Goal: Communication & Community: Share content

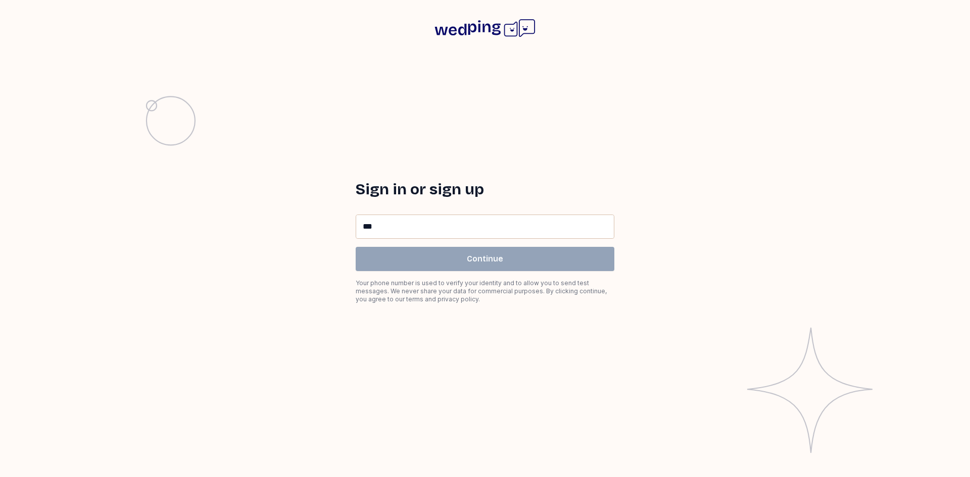
click at [411, 221] on input "**" at bounding box center [485, 226] width 258 height 23
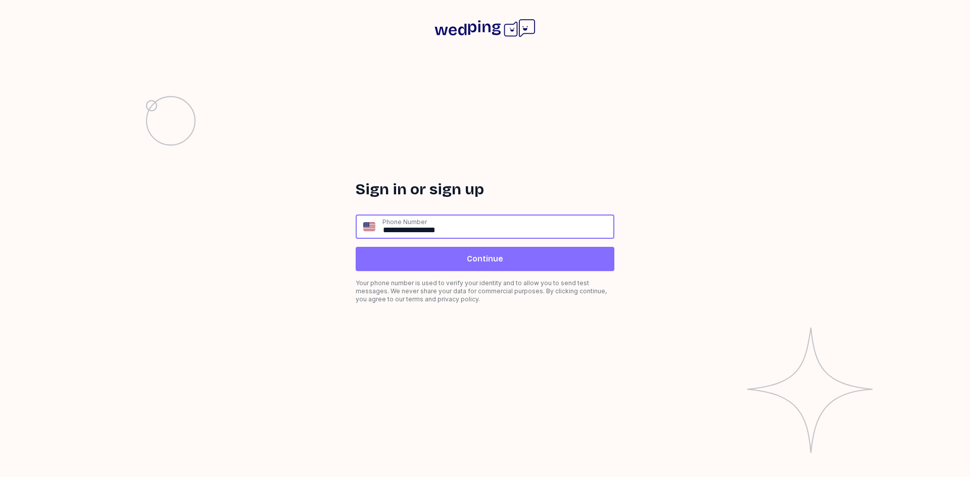
type input "**********"
click at [437, 251] on button "Continue" at bounding box center [485, 259] width 259 height 24
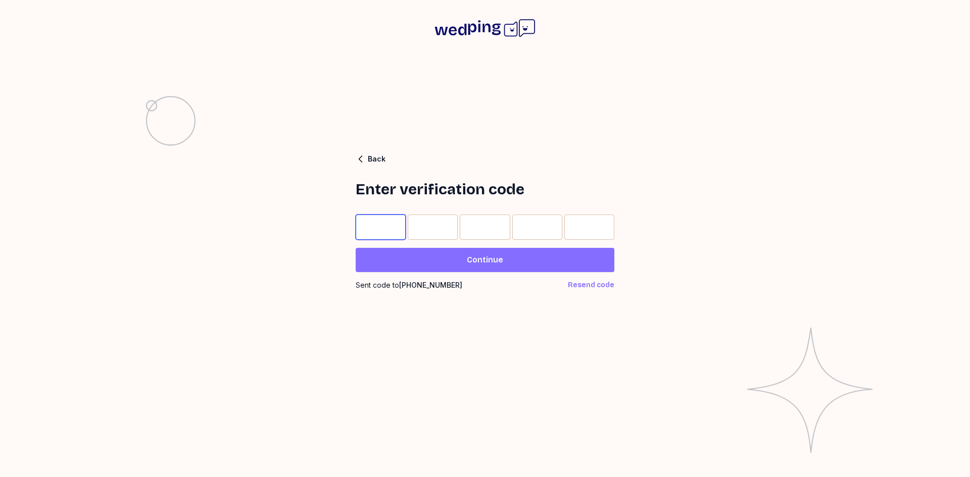
click at [357, 230] on input "Please enter OTP character 1" at bounding box center [381, 227] width 50 height 25
type input "*"
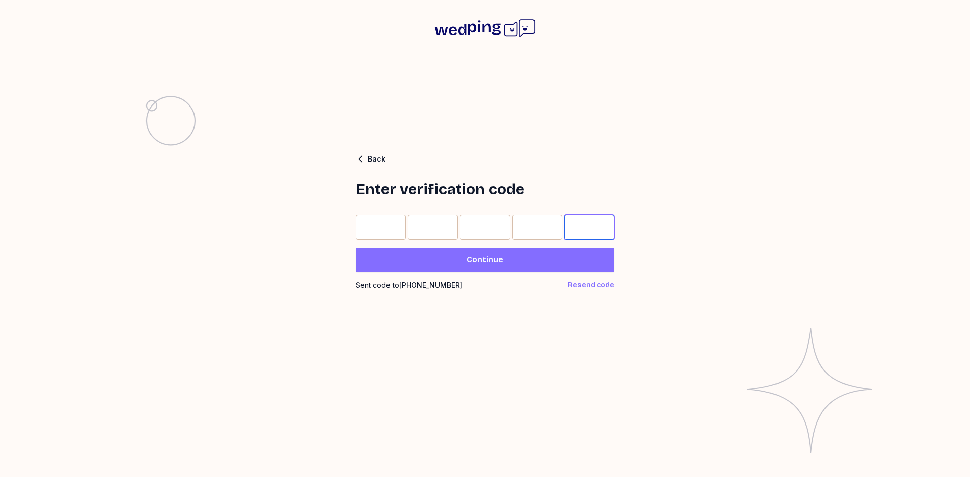
type input "*"
click at [460, 259] on span "Continue" at bounding box center [485, 260] width 242 height 12
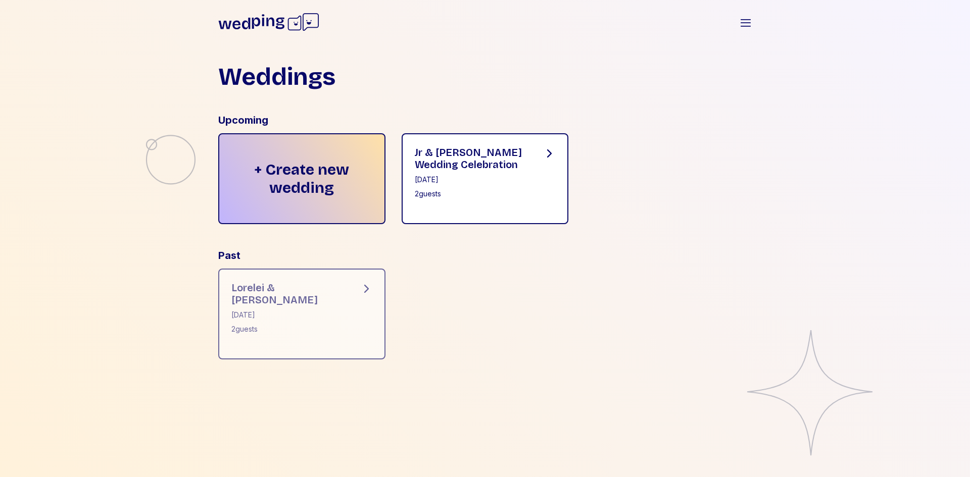
click at [462, 161] on div "Jr & Kait Wedding Celebration" at bounding box center [471, 158] width 113 height 24
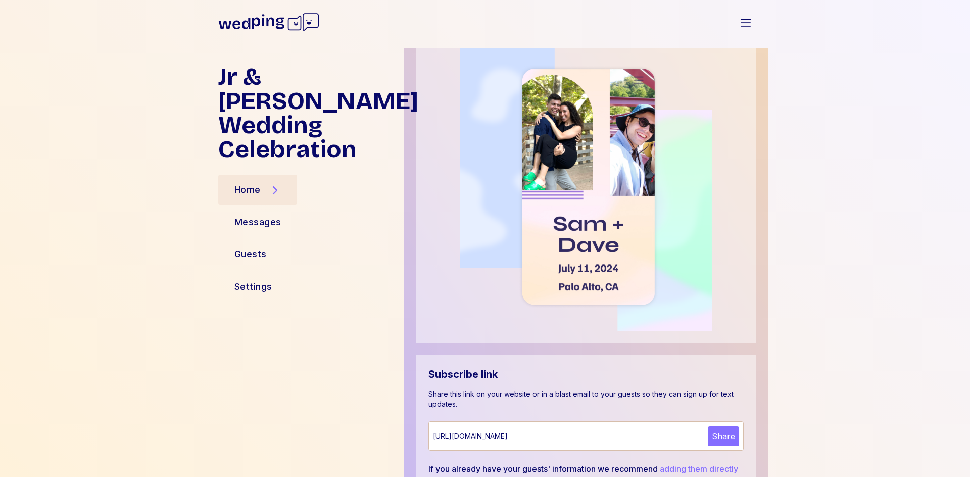
scroll to position [266, 0]
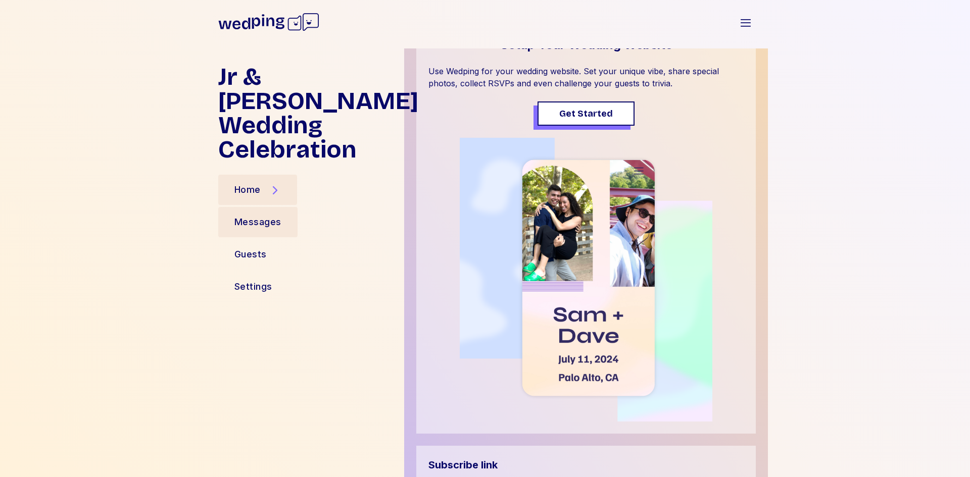
click at [260, 215] on div "Messages" at bounding box center [257, 222] width 47 height 14
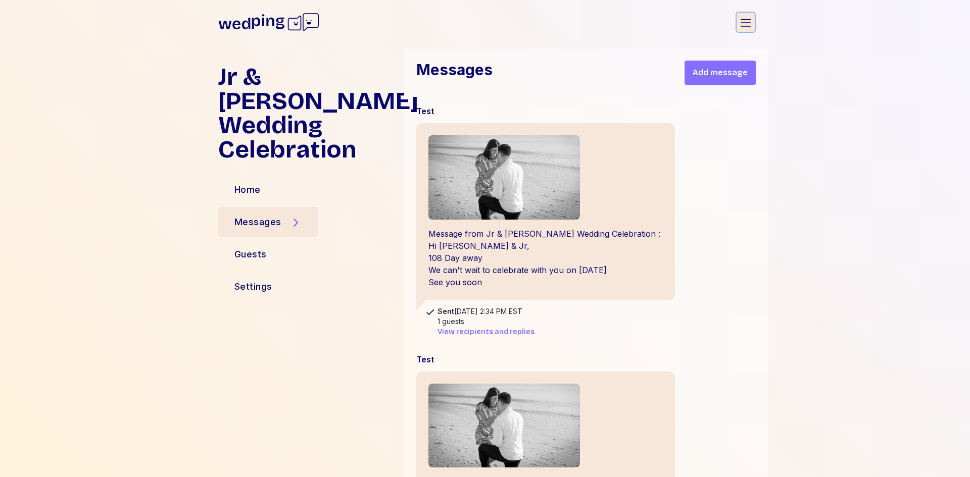
click at [747, 21] on icon "button" at bounding box center [745, 23] width 12 height 12
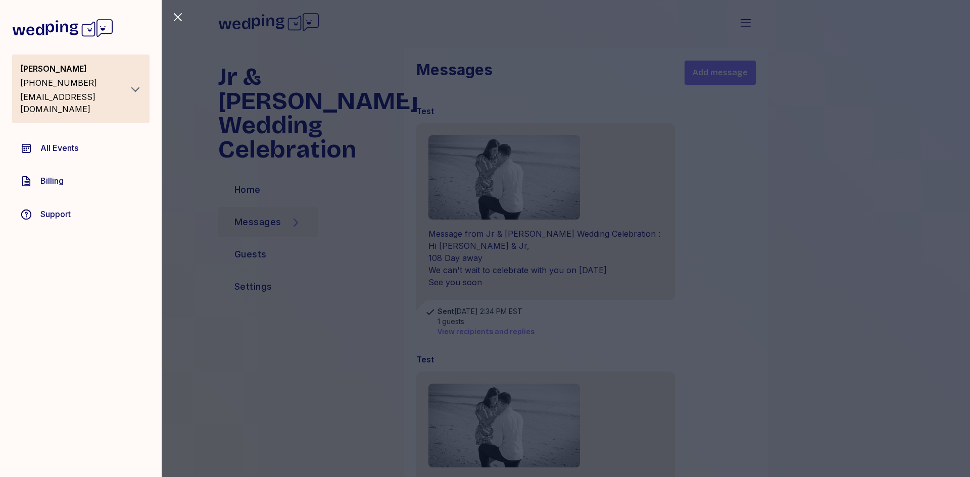
click at [68, 142] on span "All Events" at bounding box center [59, 148] width 38 height 12
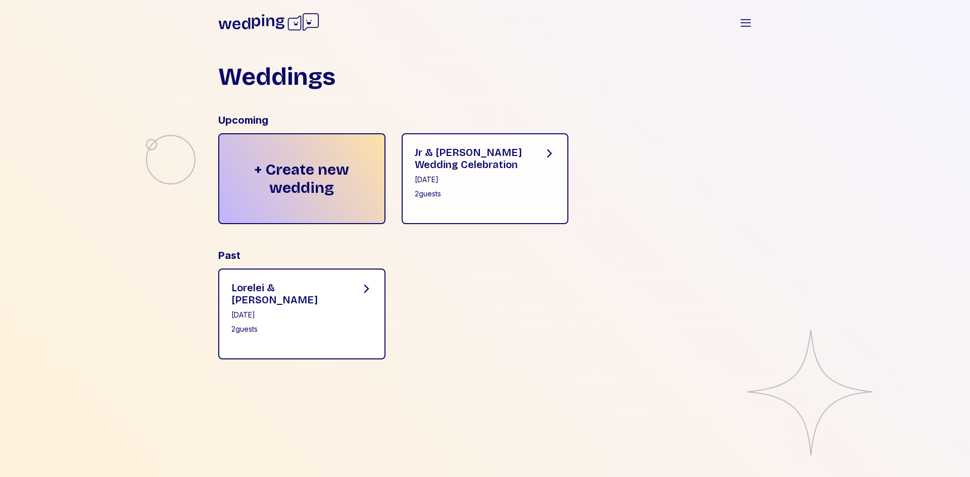
click at [366, 290] on icon at bounding box center [366, 289] width 5 height 8
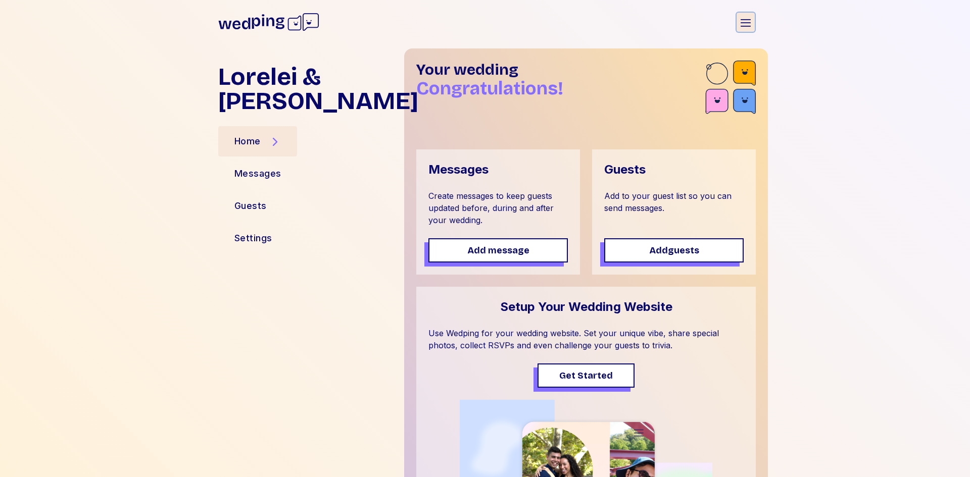
click at [748, 25] on icon "button" at bounding box center [745, 23] width 12 height 12
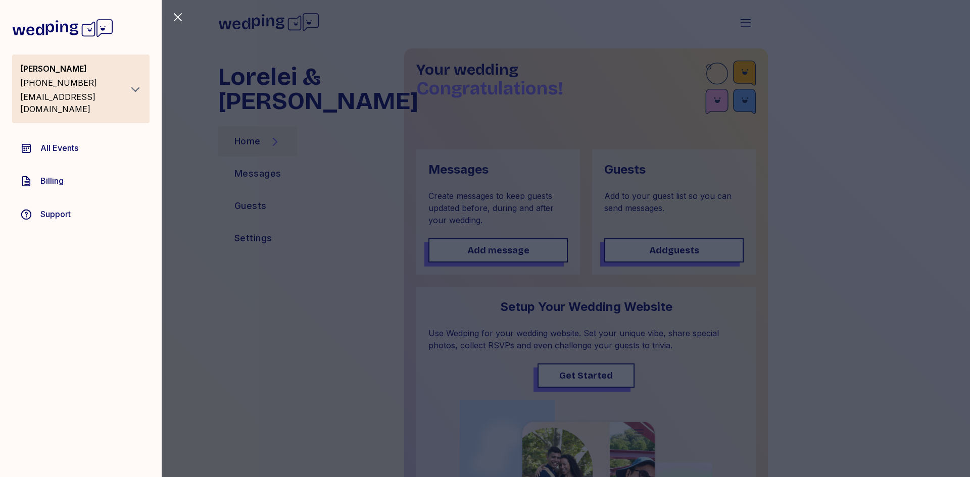
click at [62, 208] on span "Support" at bounding box center [55, 214] width 30 height 12
click at [55, 175] on span "Billing" at bounding box center [51, 181] width 23 height 12
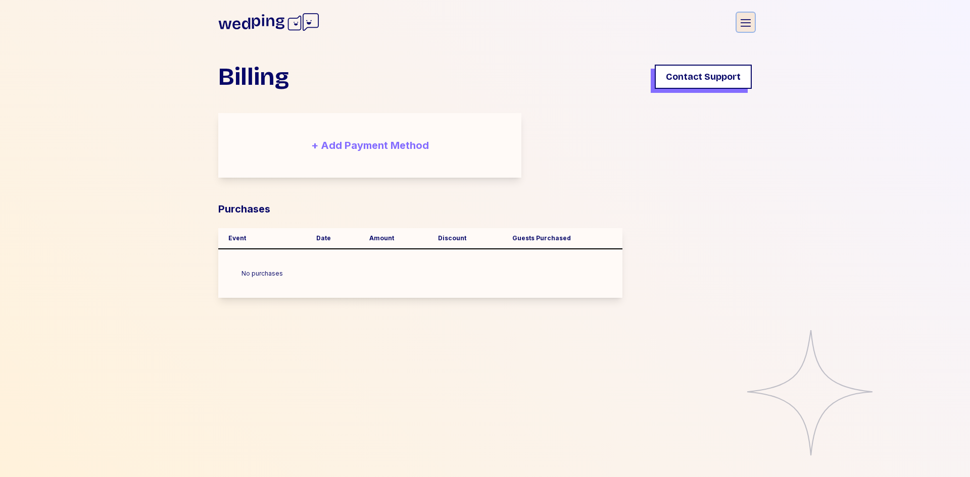
click at [745, 23] on icon "button" at bounding box center [745, 23] width 12 height 12
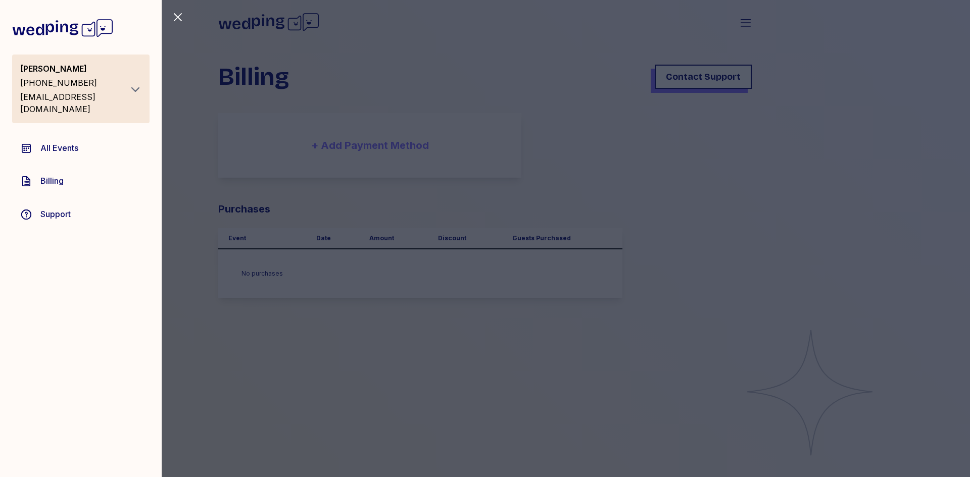
click at [709, 81] on div "Close sidebar Brenda Kucinski +14405271697 Events.sociallyartistic@gmail.com Al…" at bounding box center [485, 238] width 970 height 477
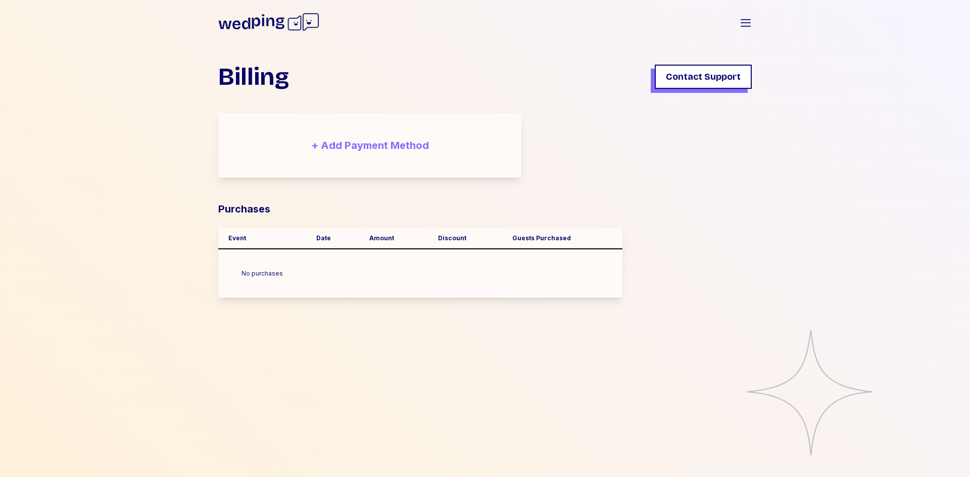
click at [709, 81] on span "Contact Support" at bounding box center [703, 77] width 75 height 14
click at [708, 70] on span "Contact Support" at bounding box center [705, 75] width 75 height 14
click at [731, 75] on span "Contact Support" at bounding box center [705, 75] width 75 height 14
click at [745, 21] on icon "button" at bounding box center [745, 23] width 12 height 12
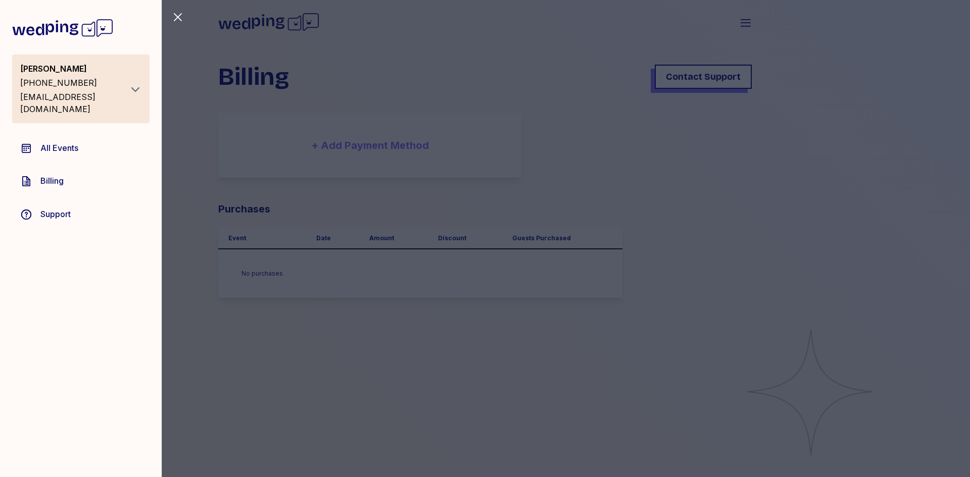
click at [63, 92] on div "[EMAIL_ADDRESS][DOMAIN_NAME]" at bounding box center [72, 103] width 105 height 24
click at [58, 142] on span "All Events" at bounding box center [59, 148] width 38 height 12
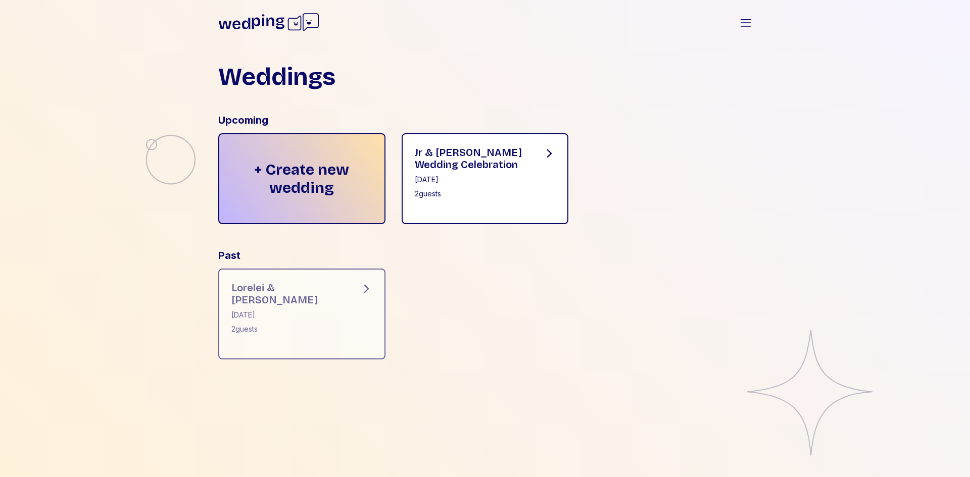
click at [445, 155] on div "Jr & [PERSON_NAME] Wedding Celebration" at bounding box center [471, 158] width 113 height 24
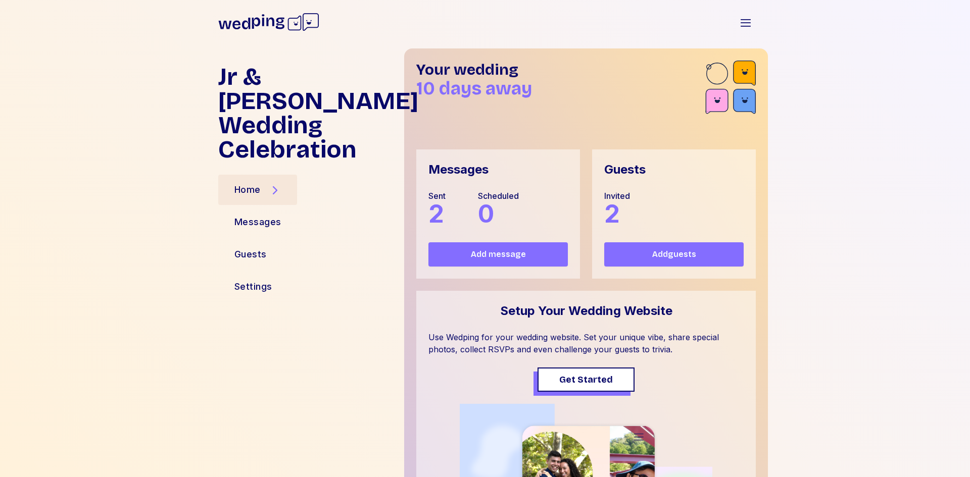
click at [667, 259] on span "Add guests" at bounding box center [674, 254] width 44 height 12
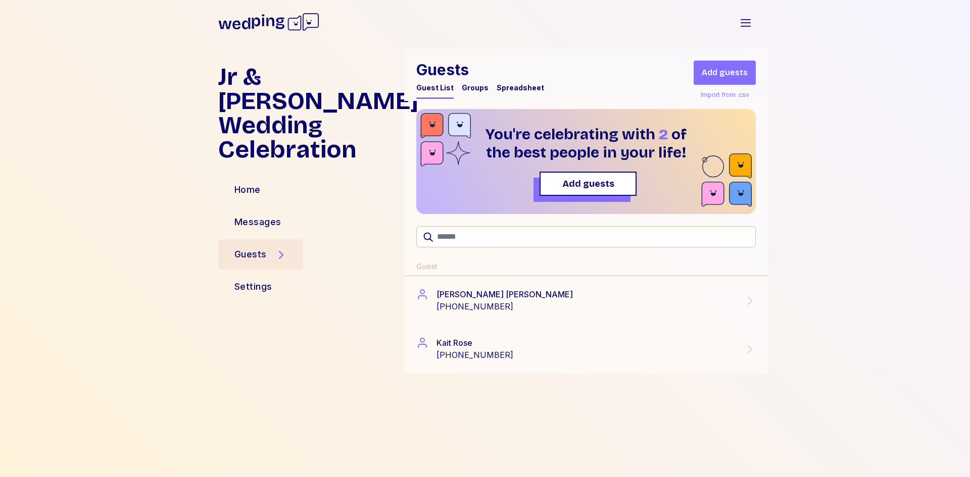
click at [596, 183] on span "Add guests" at bounding box center [588, 184] width 52 height 14
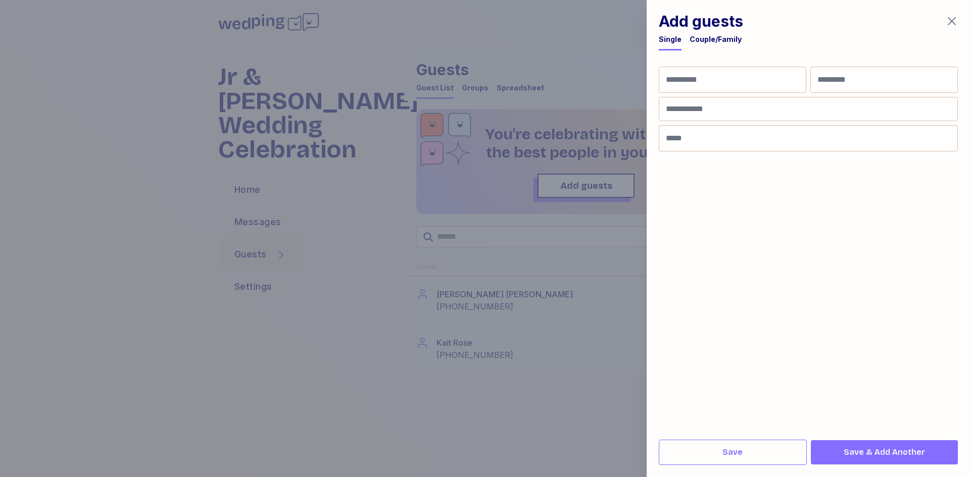
click at [664, 41] on div "Single" at bounding box center [670, 39] width 23 height 10
click at [949, 19] on icon "button" at bounding box center [951, 21] width 12 height 12
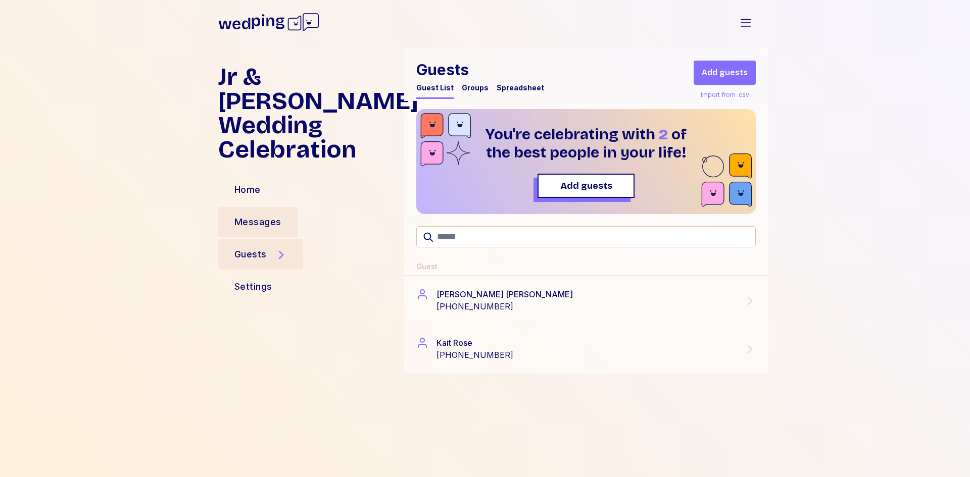
click at [252, 215] on div "Messages" at bounding box center [257, 222] width 47 height 14
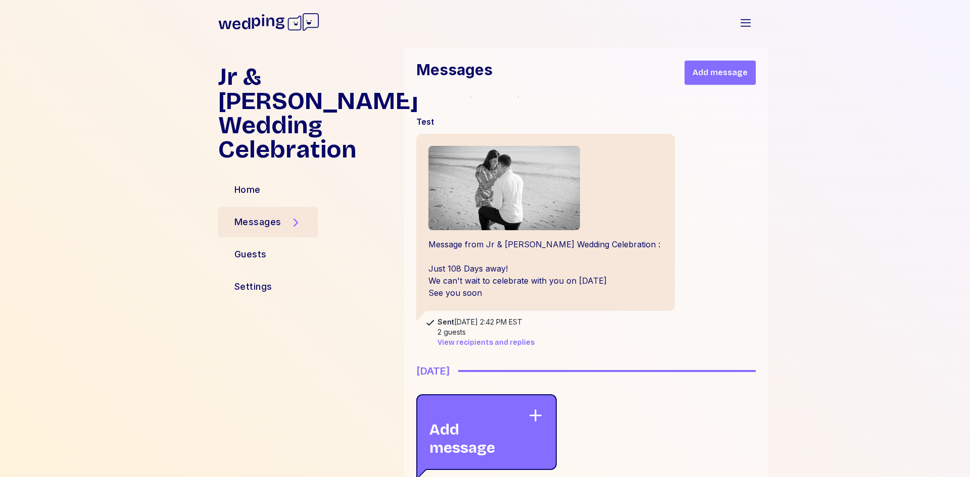
scroll to position [308, 0]
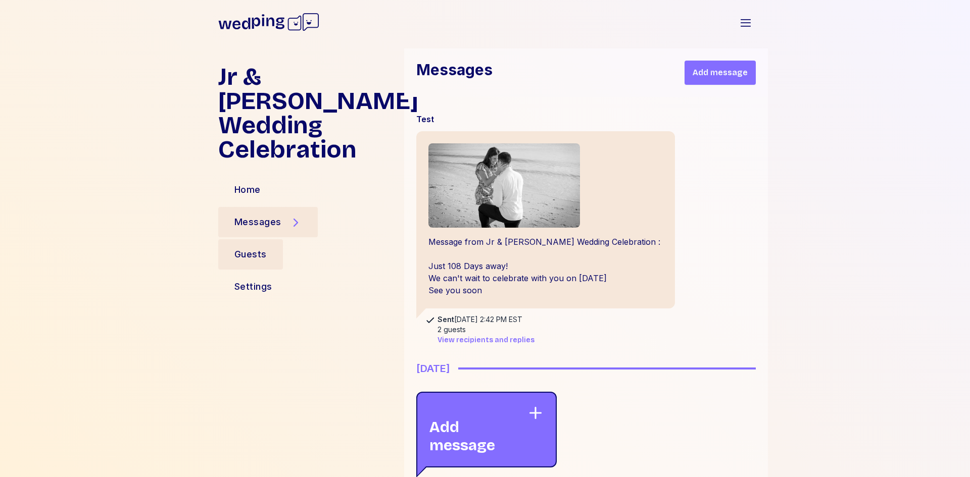
click at [265, 239] on div "Guests" at bounding box center [250, 254] width 65 height 30
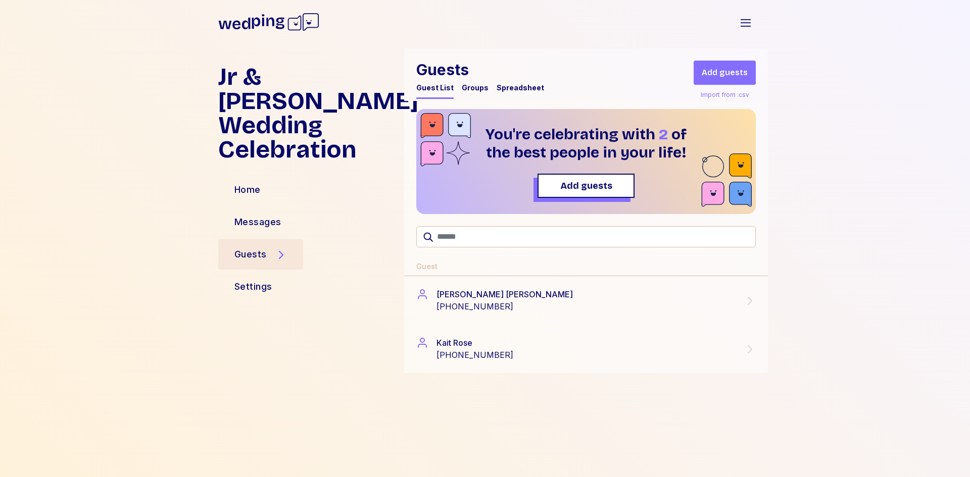
click at [730, 94] on div "Import from .csv" at bounding box center [724, 95] width 53 height 12
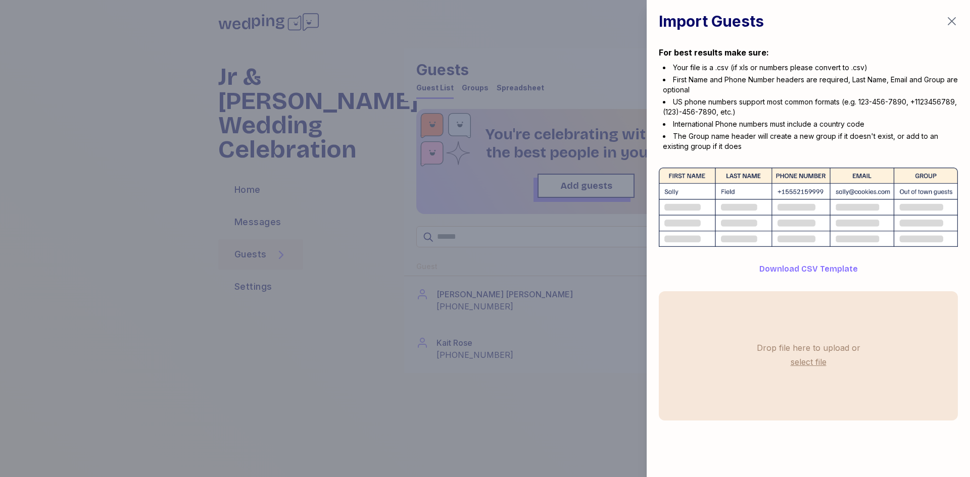
click at [946, 19] on icon "button" at bounding box center [951, 21] width 12 height 12
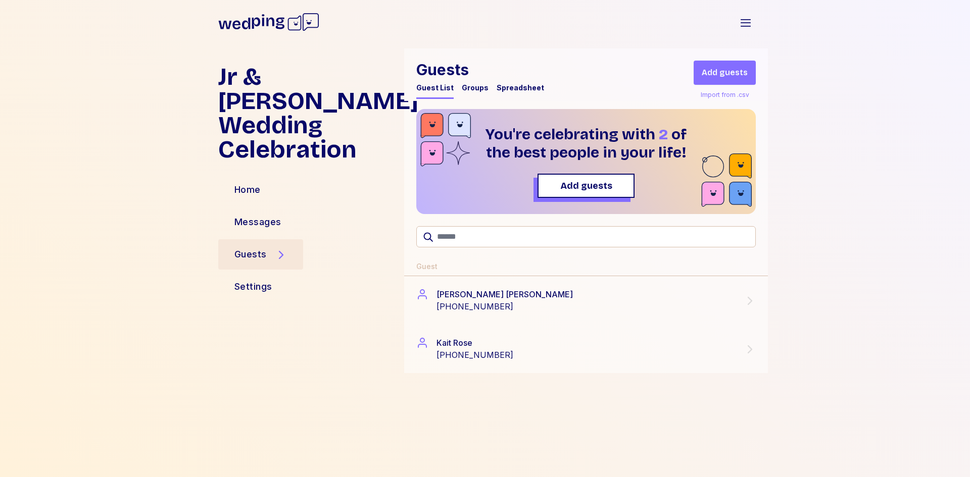
click at [517, 90] on div "Spreadsheet" at bounding box center [519, 88] width 47 height 10
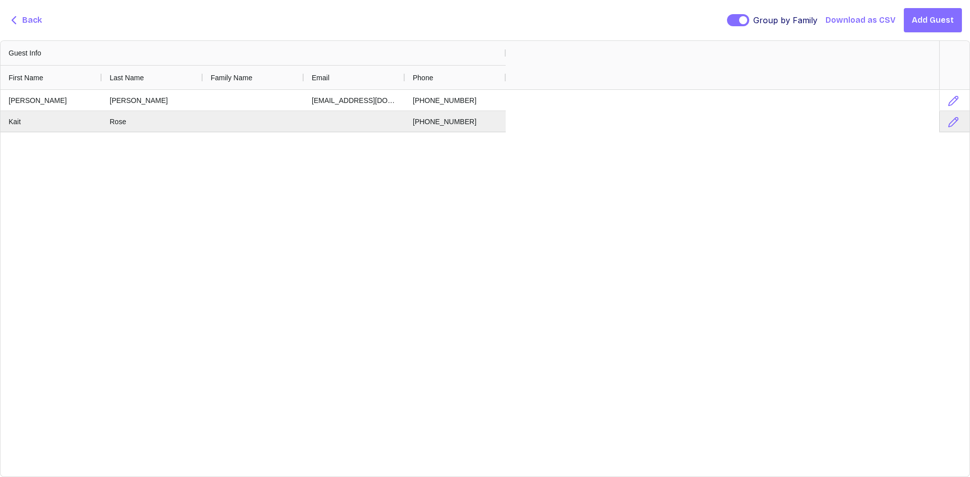
click at [33, 16] on span "Back" at bounding box center [32, 20] width 20 height 12
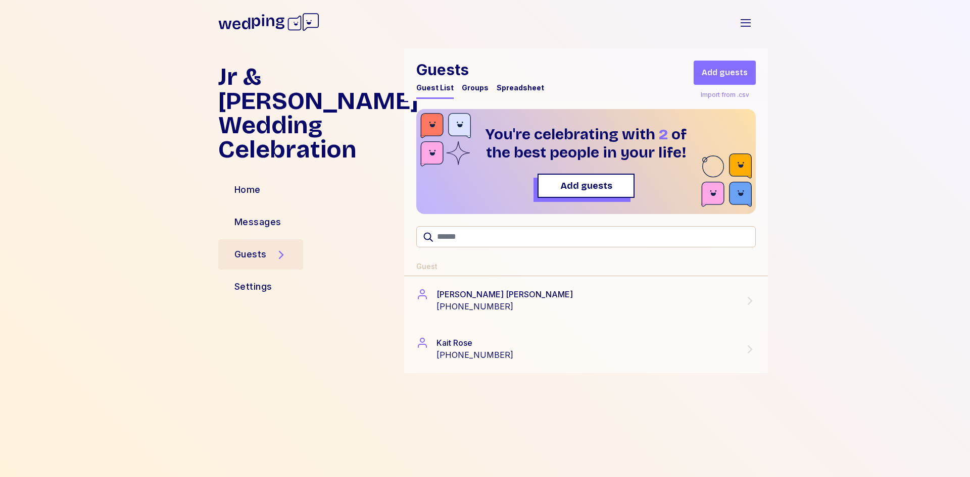
click at [468, 88] on div "Groups" at bounding box center [475, 88] width 27 height 10
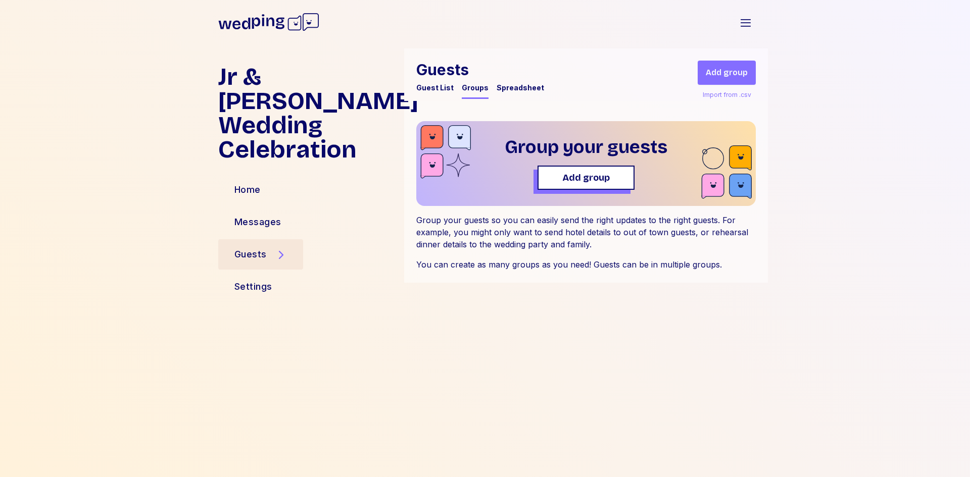
click at [511, 85] on div "Spreadsheet" at bounding box center [519, 88] width 47 height 10
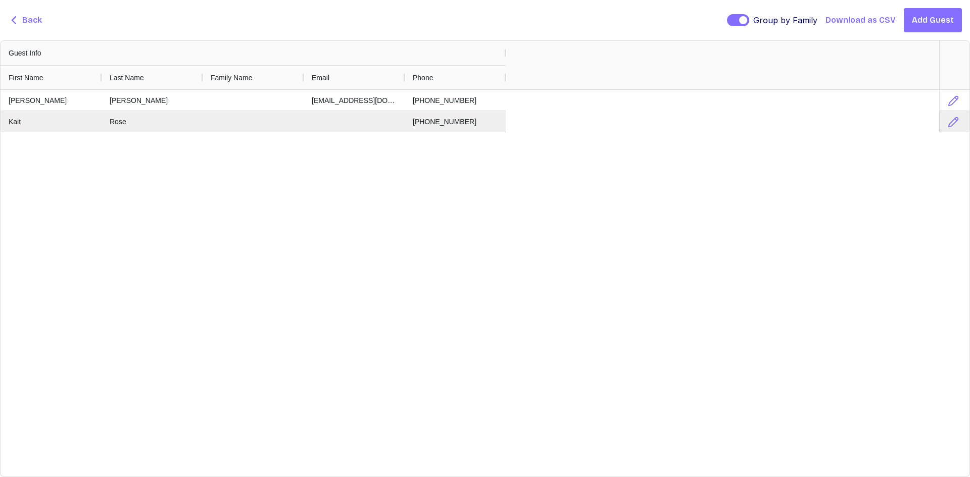
click at [20, 21] on span "Back" at bounding box center [25, 20] width 34 height 13
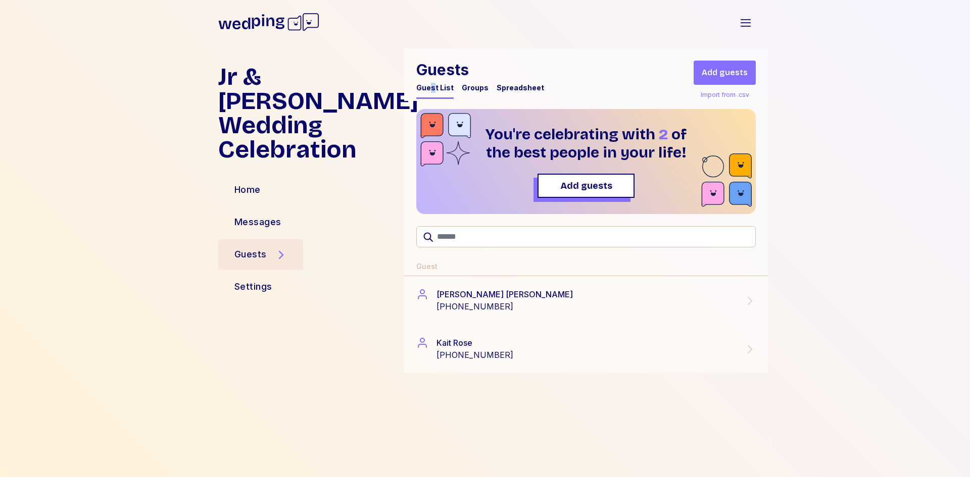
click at [432, 86] on div "Guest List" at bounding box center [434, 88] width 37 height 10
click at [273, 215] on div "Messages" at bounding box center [257, 222] width 47 height 14
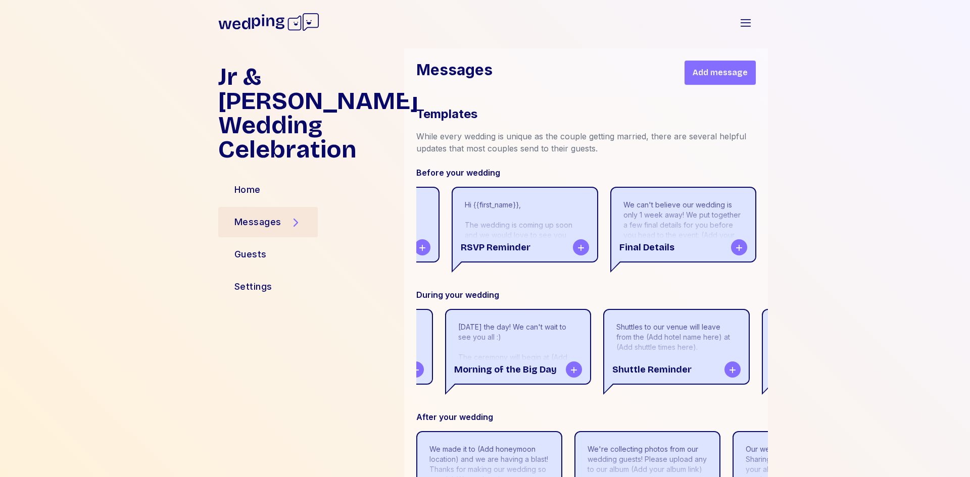
scroll to position [0, 118]
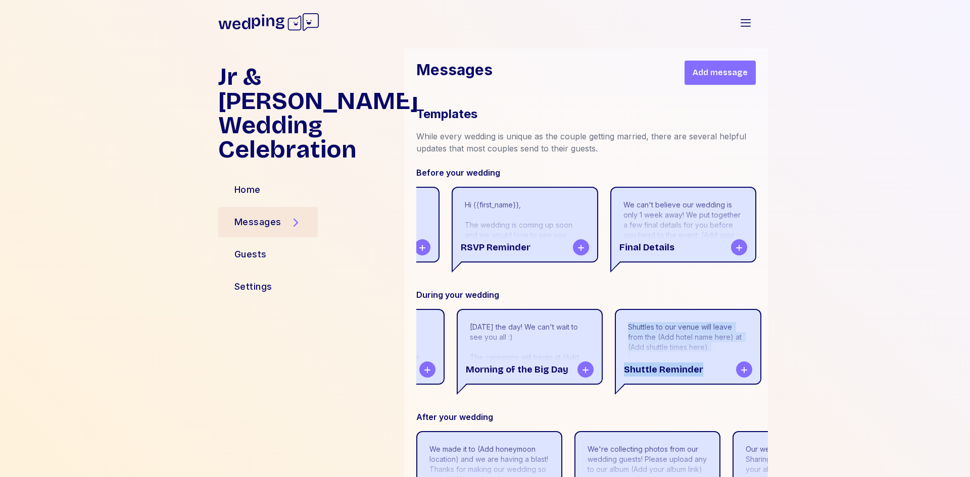
drag, startPoint x: 572, startPoint y: 335, endPoint x: 625, endPoint y: 331, distance: 53.2
click at [625, 331] on div "Reminder that our welcome reception is tonight at (Add reception time here) at …" at bounding box center [474, 352] width 352 height 86
click at [652, 331] on div "Shuttles to our venue will leave from the (Add hotel name here) at (Add shuttle…" at bounding box center [688, 352] width 146 height 86
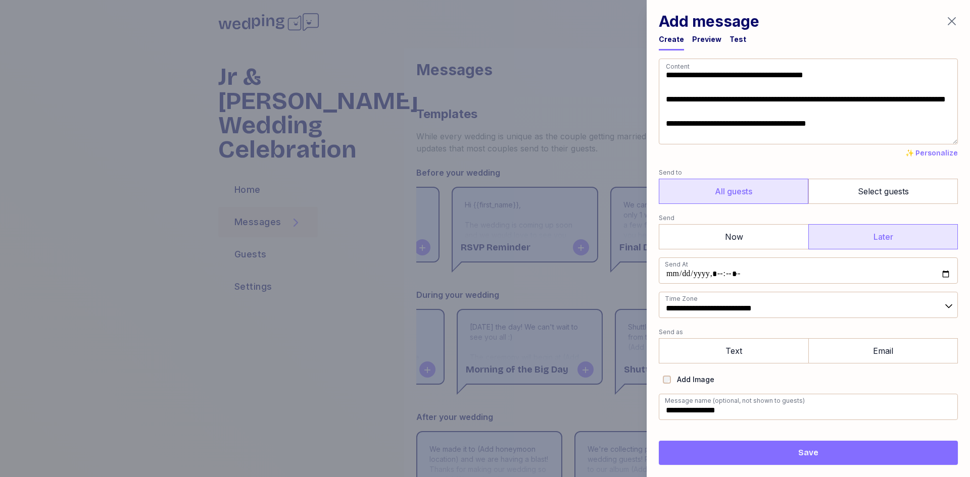
click at [952, 18] on icon "button" at bounding box center [951, 21] width 12 height 12
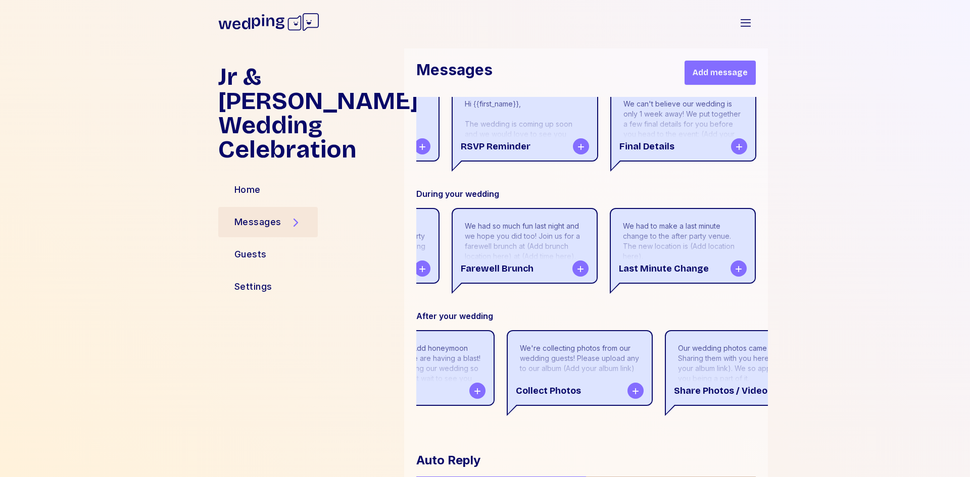
scroll to position [0, 68]
click at [575, 343] on div "We're collecting photos from our wedding guests! Please upload any to our album…" at bounding box center [579, 358] width 120 height 30
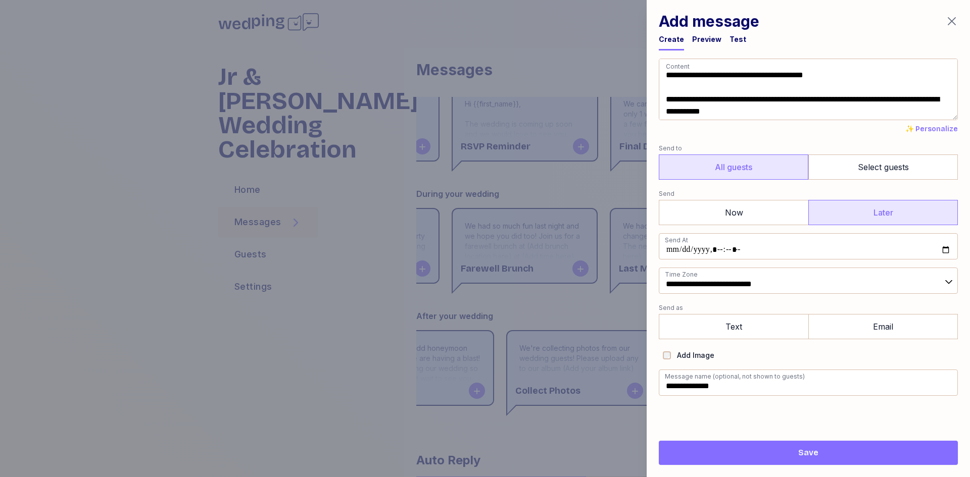
click at [948, 20] on icon "button" at bounding box center [951, 21] width 12 height 12
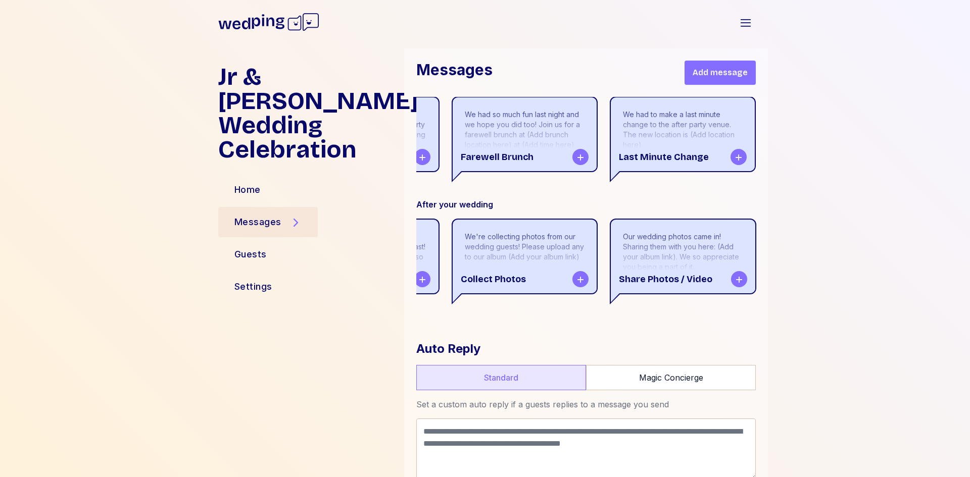
scroll to position [927, 0]
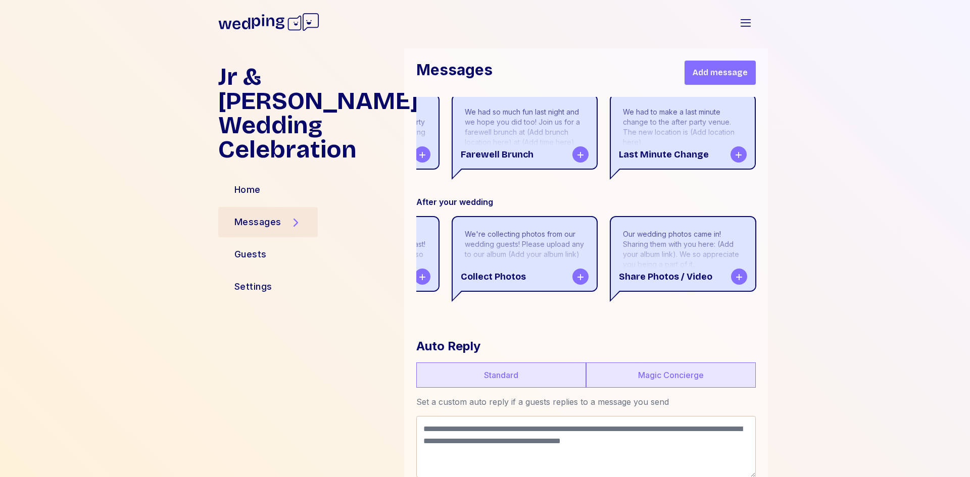
click at [677, 363] on label "Magic Concierge" at bounding box center [671, 375] width 170 height 25
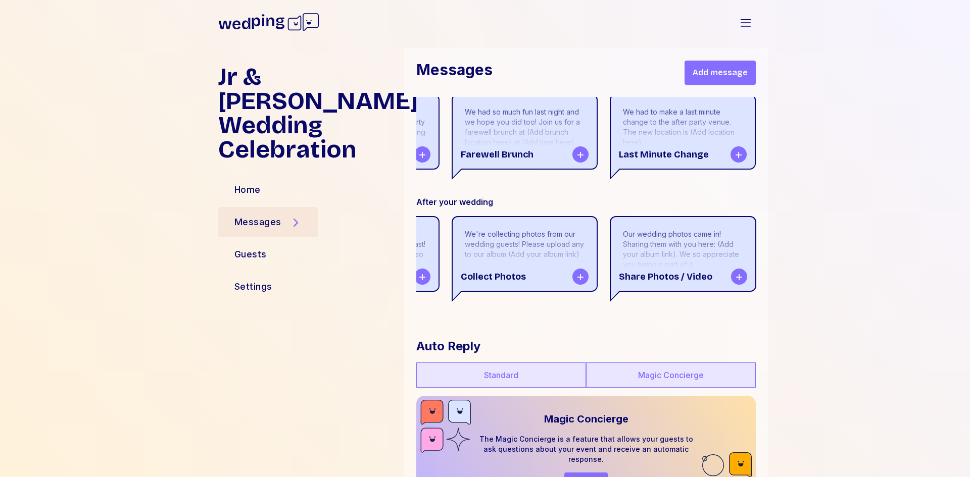
click at [498, 363] on label "Standard" at bounding box center [501, 375] width 170 height 25
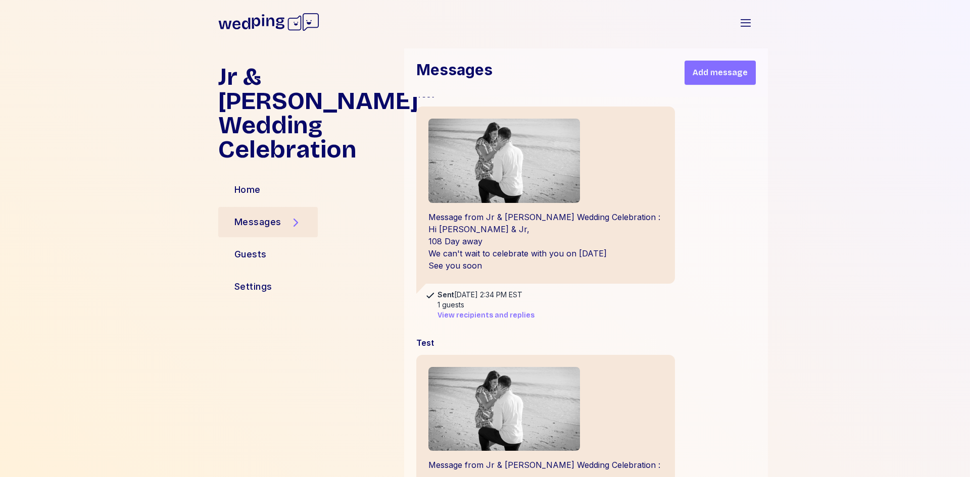
scroll to position [0, 0]
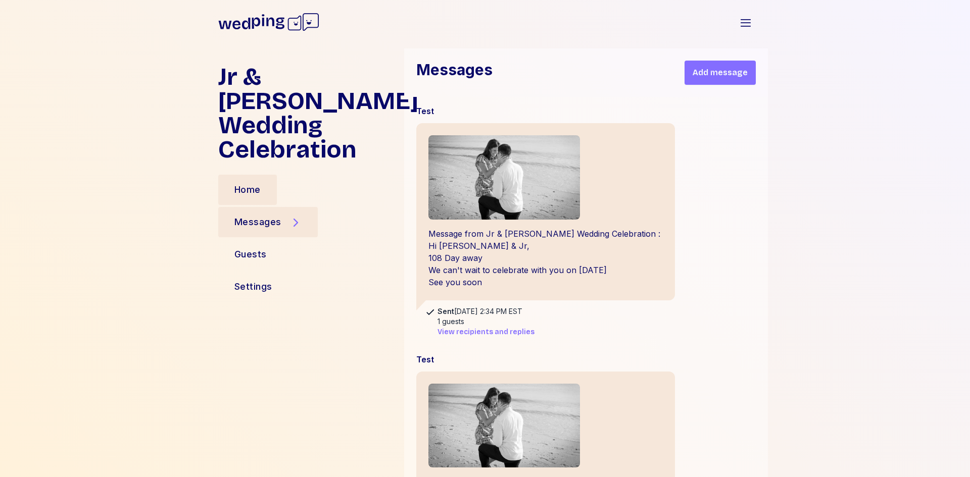
click at [251, 183] on div "Home" at bounding box center [247, 190] width 26 height 14
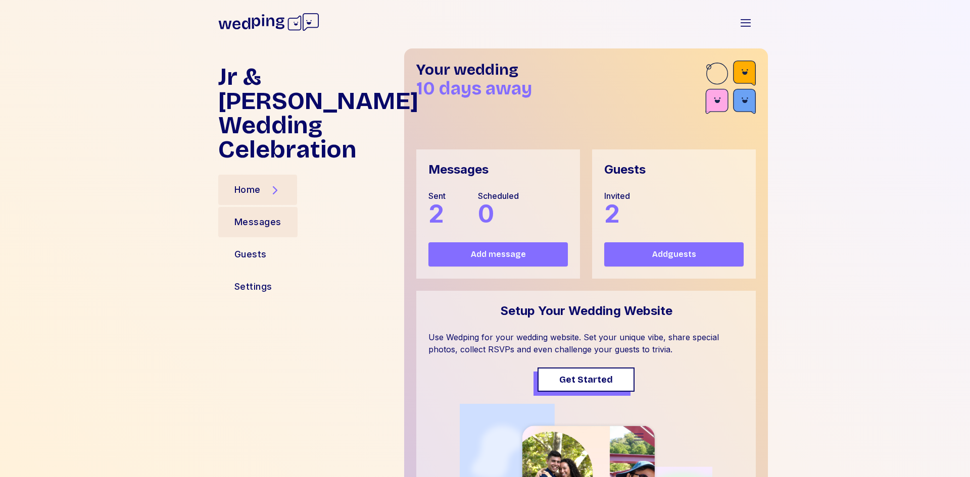
click at [254, 215] on div "Messages" at bounding box center [257, 222] width 47 height 14
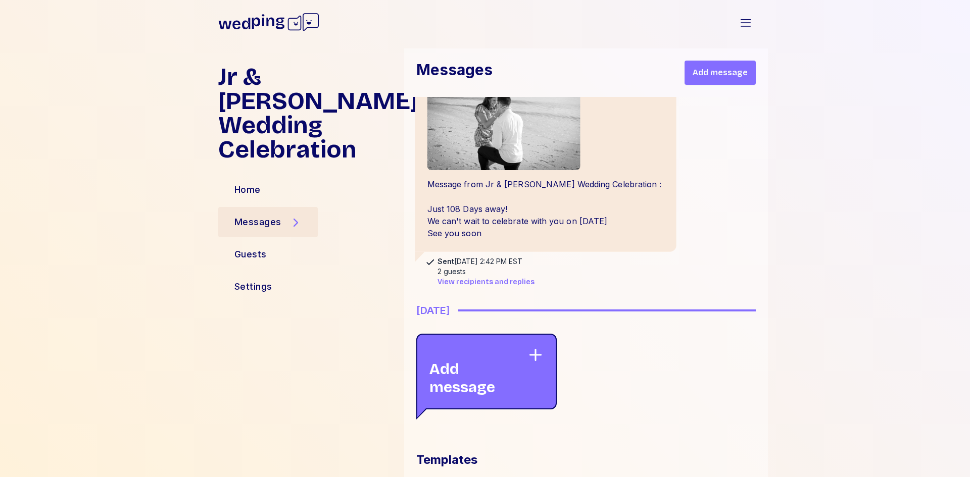
scroll to position [308, 0]
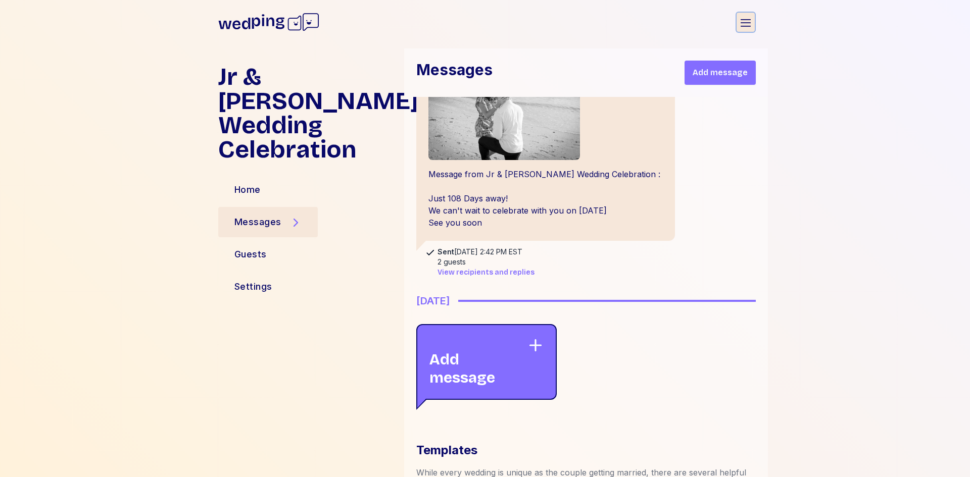
click at [751, 19] on icon "button" at bounding box center [745, 23] width 12 height 12
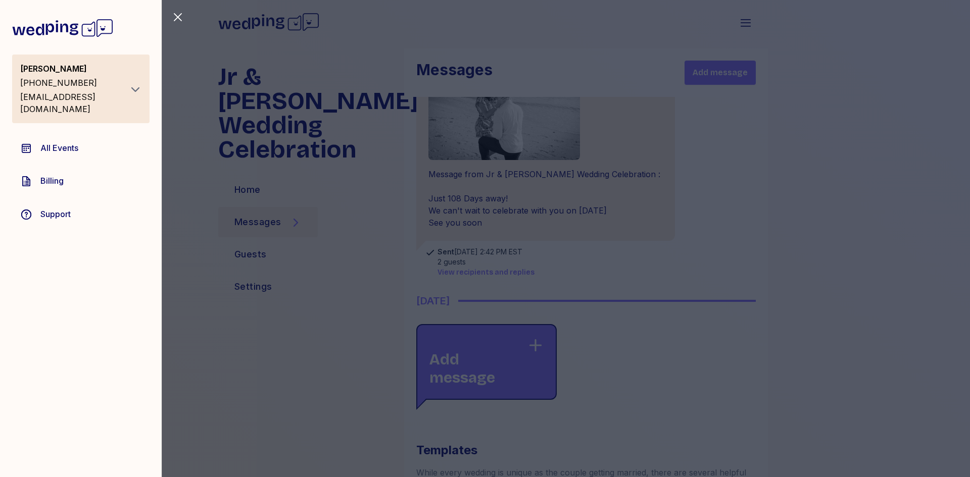
click at [65, 169] on link "Billing" at bounding box center [80, 181] width 137 height 29
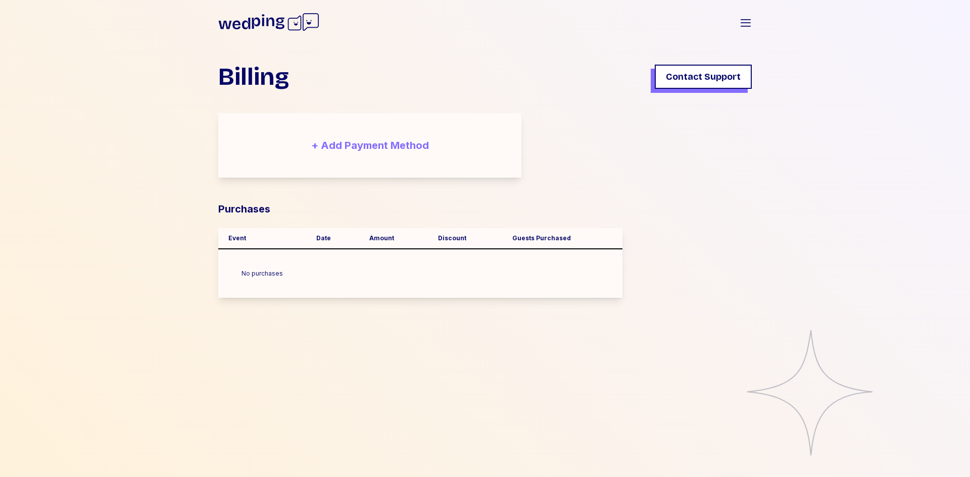
click at [346, 148] on button "+ Add Payment Method" at bounding box center [369, 145] width 303 height 65
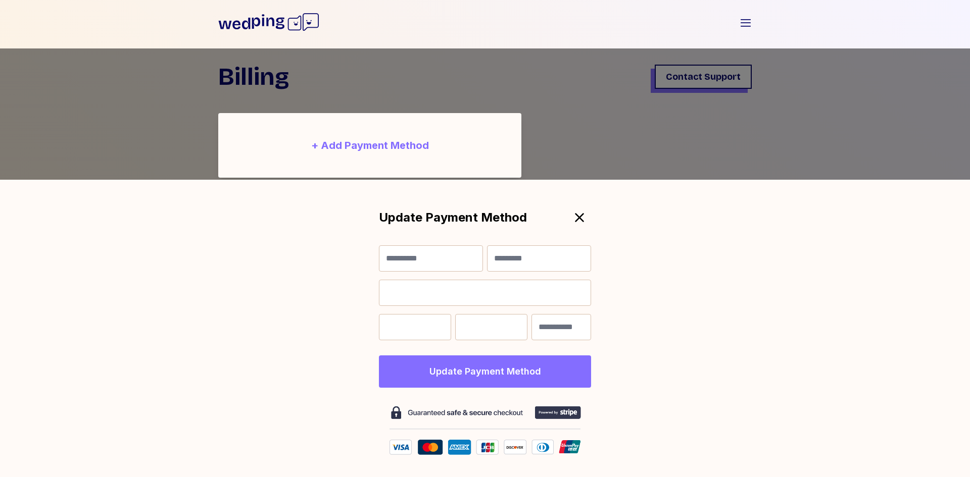
click at [346, 148] on button "+ Add Payment Method" at bounding box center [369, 145] width 303 height 65
click at [122, 158] on div "Billing Contact Support + Add Payment Method Update Payment Method First Name L…" at bounding box center [485, 262] width 970 height 429
click at [587, 218] on icon at bounding box center [579, 217] width 15 height 15
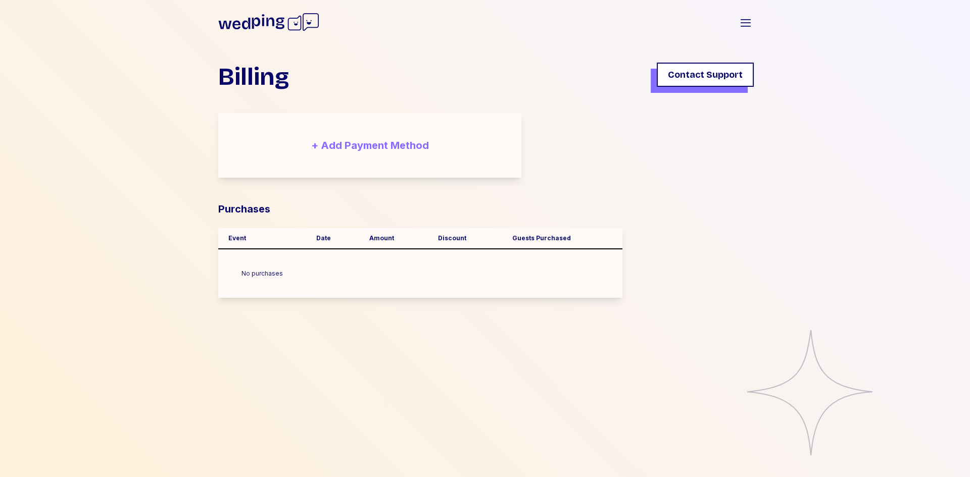
click at [709, 78] on span "Contact Support" at bounding box center [705, 75] width 75 height 14
click at [746, 22] on icon "button" at bounding box center [745, 23] width 12 height 12
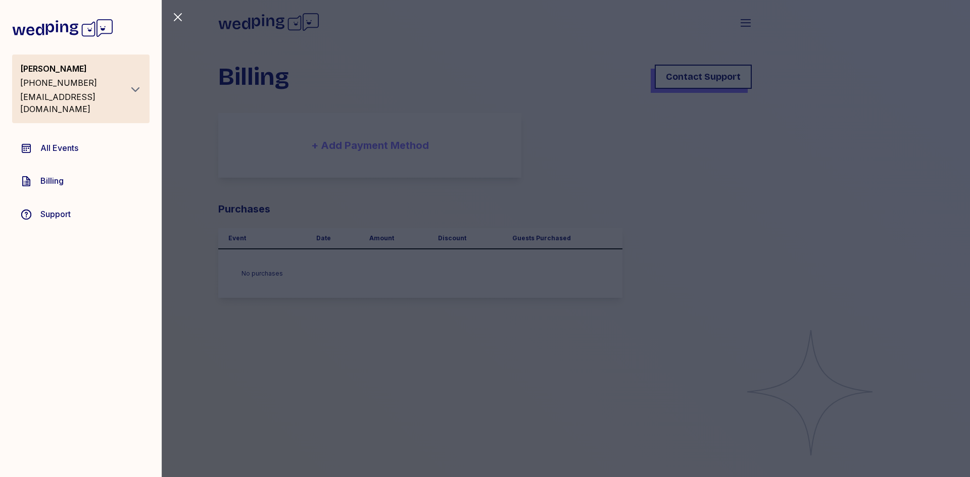
click at [60, 208] on span "Support" at bounding box center [55, 214] width 30 height 12
click at [28, 209] on icon at bounding box center [26, 215] width 12 height 12
click at [40, 200] on link "Support" at bounding box center [80, 213] width 137 height 29
click at [141, 85] on icon "button" at bounding box center [135, 89] width 12 height 12
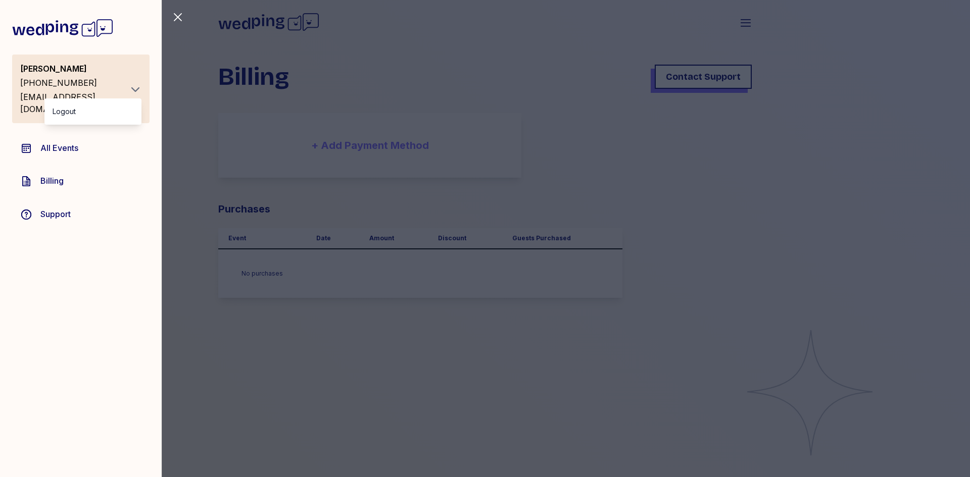
click at [141, 85] on icon "button" at bounding box center [135, 89] width 12 height 12
click at [38, 204] on link "Support" at bounding box center [80, 213] width 137 height 29
click at [51, 208] on span "Support" at bounding box center [55, 214] width 30 height 12
click at [64, 175] on span "Billing" at bounding box center [51, 181] width 23 height 12
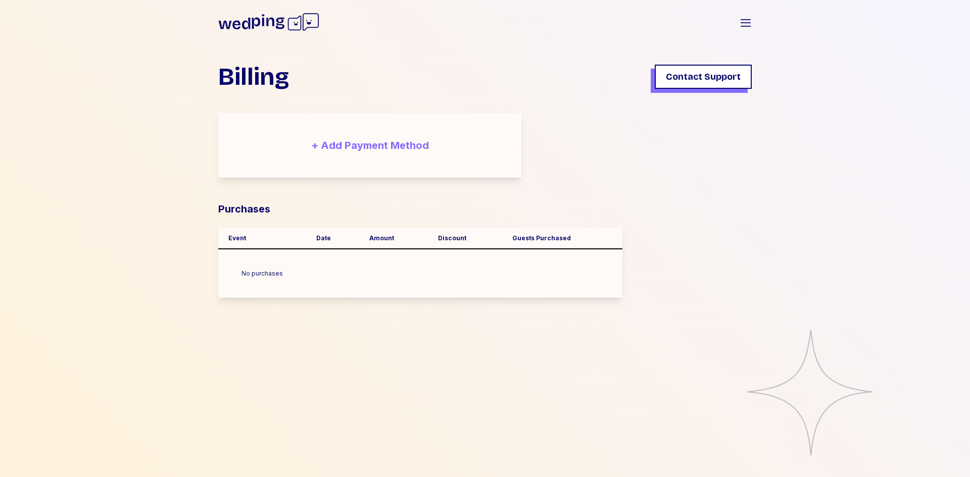
click at [302, 154] on button "+ Add Payment Method" at bounding box center [369, 145] width 303 height 65
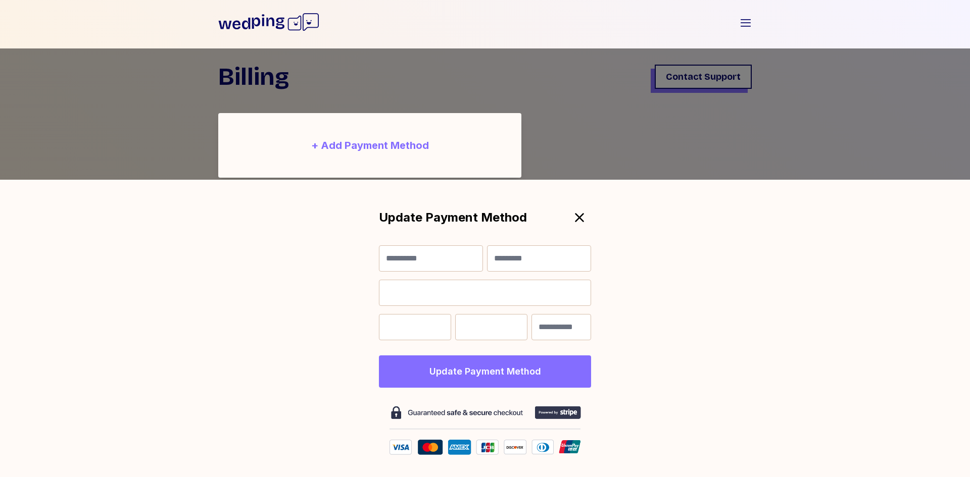
click at [626, 183] on div "Update Payment Method First Name Last Name Billing Zip Update Payment Method" at bounding box center [485, 328] width 970 height 297
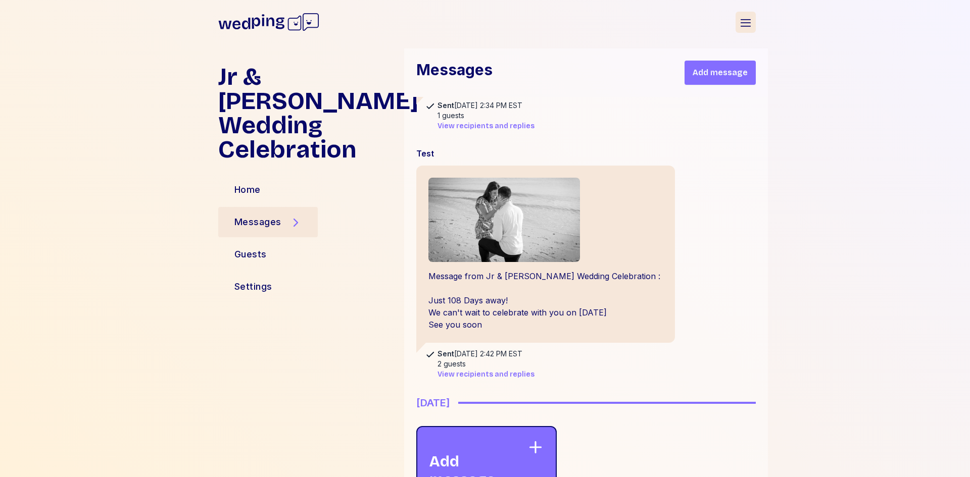
scroll to position [270, 0]
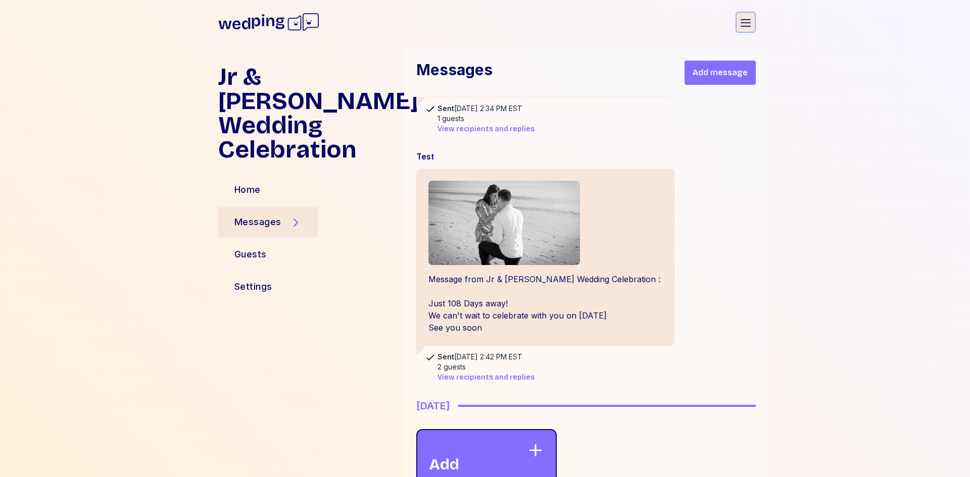
click at [751, 20] on icon "button" at bounding box center [745, 23] width 12 height 12
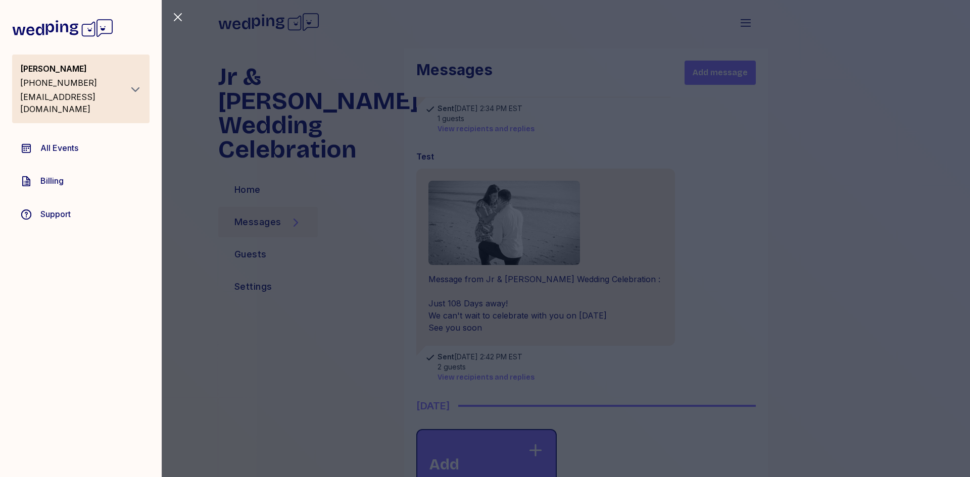
click at [736, 221] on div "Close sidebar Brenda Kucinski +14405271697 Events.sociallyartistic@gmail.com Al…" at bounding box center [485, 238] width 970 height 477
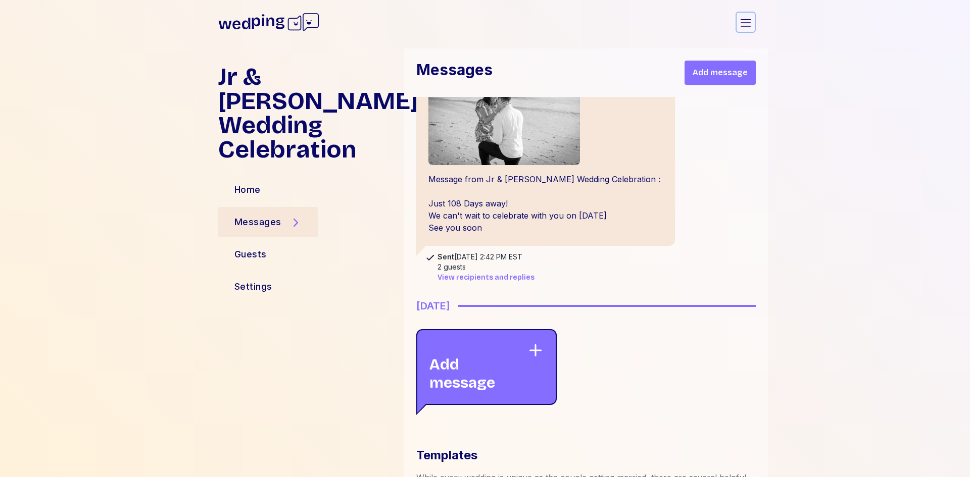
scroll to position [371, 0]
click at [249, 247] on div "Guests" at bounding box center [250, 254] width 32 height 14
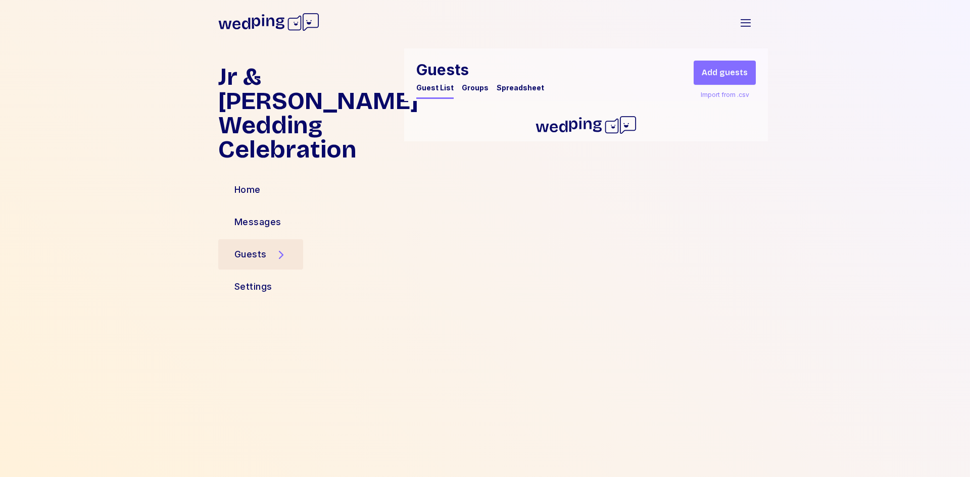
scroll to position [0, 0]
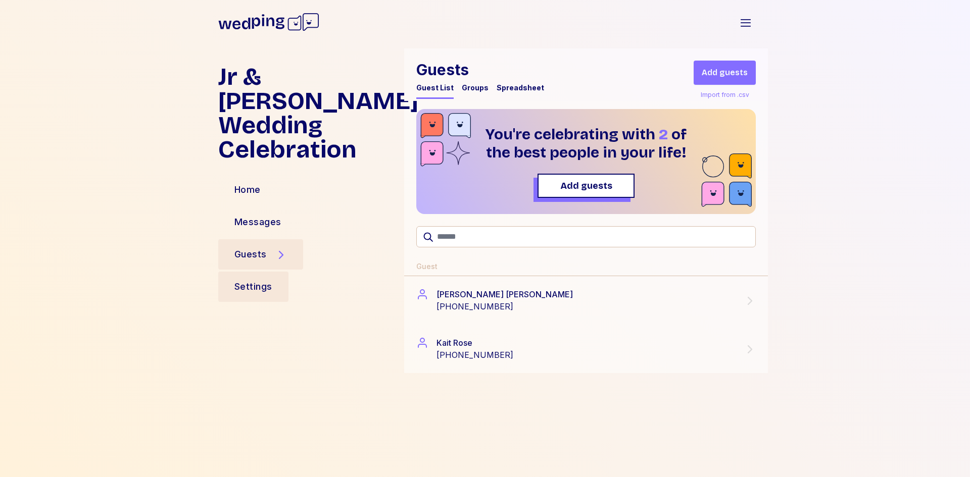
click at [241, 280] on div "Settings" at bounding box center [253, 287] width 38 height 14
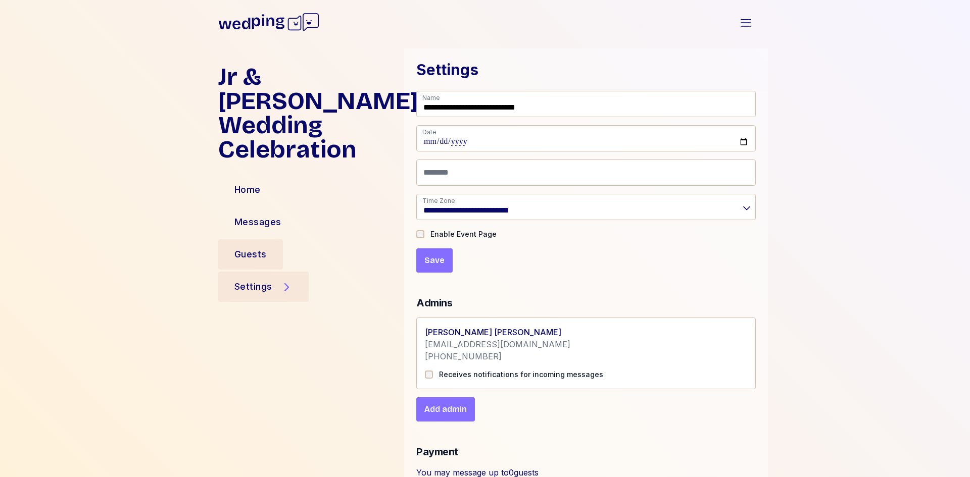
click at [243, 247] on div "Guests" at bounding box center [250, 254] width 32 height 14
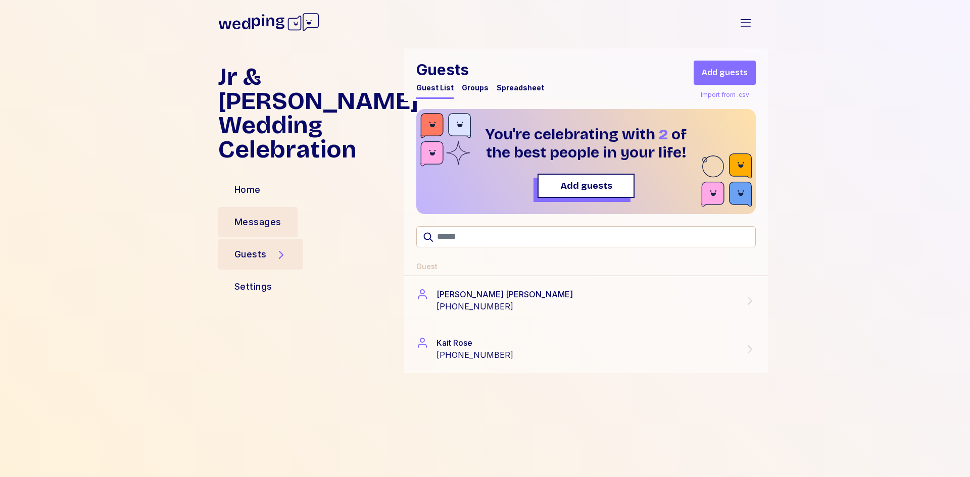
click at [241, 215] on div "Messages" at bounding box center [257, 222] width 47 height 14
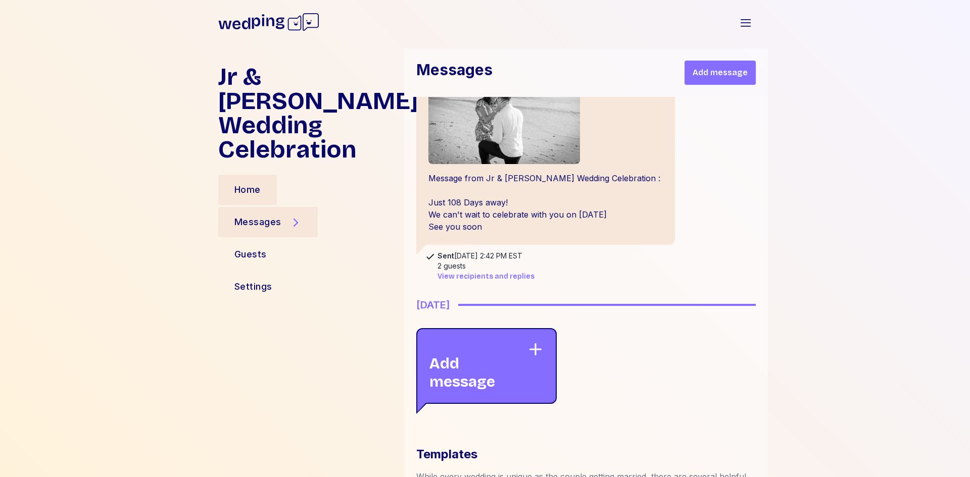
scroll to position [308, 0]
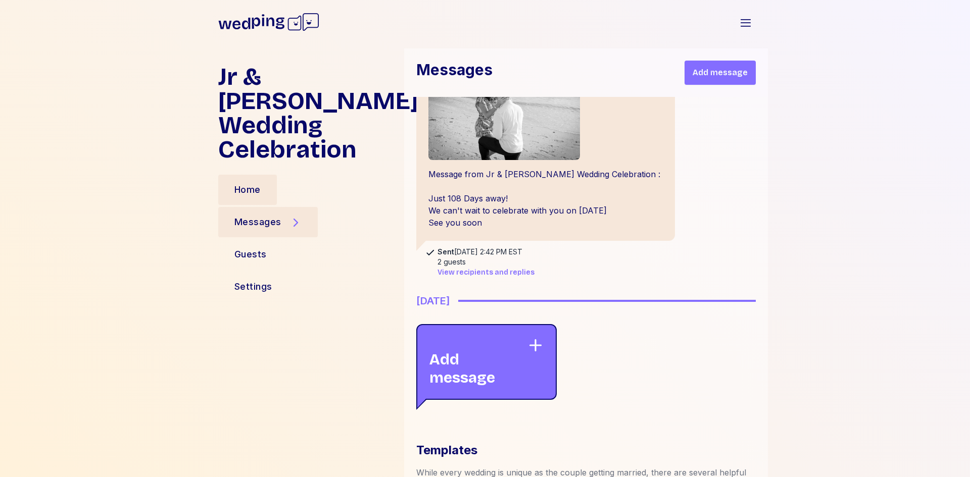
click at [245, 183] on div "Home" at bounding box center [247, 190] width 26 height 14
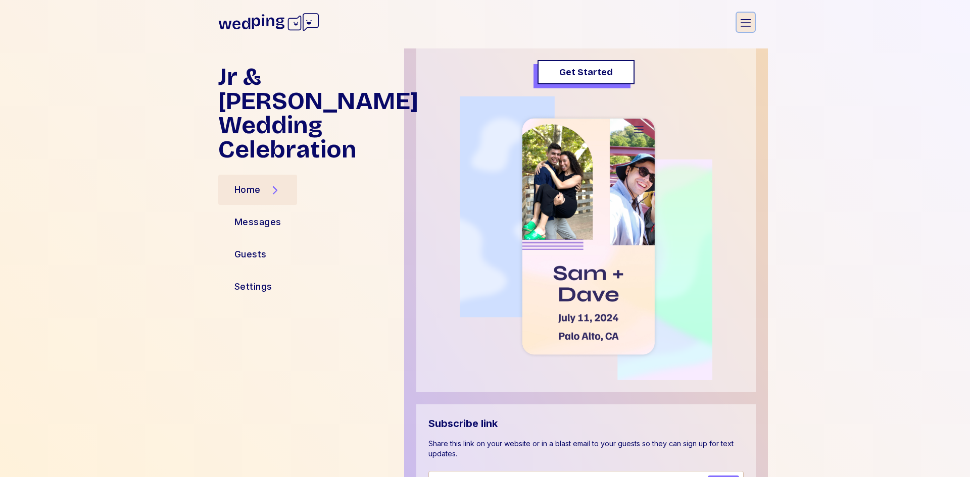
click at [750, 23] on icon "button" at bounding box center [745, 22] width 10 height 7
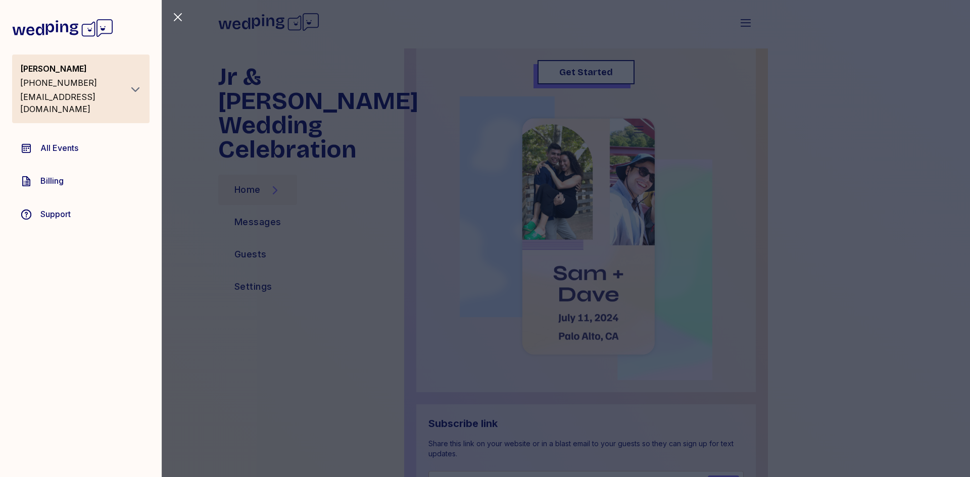
click at [141, 87] on icon "button" at bounding box center [135, 89] width 12 height 12
click at [141, 83] on icon "button" at bounding box center [135, 89] width 12 height 12
click at [46, 142] on span "All Events" at bounding box center [59, 148] width 38 height 12
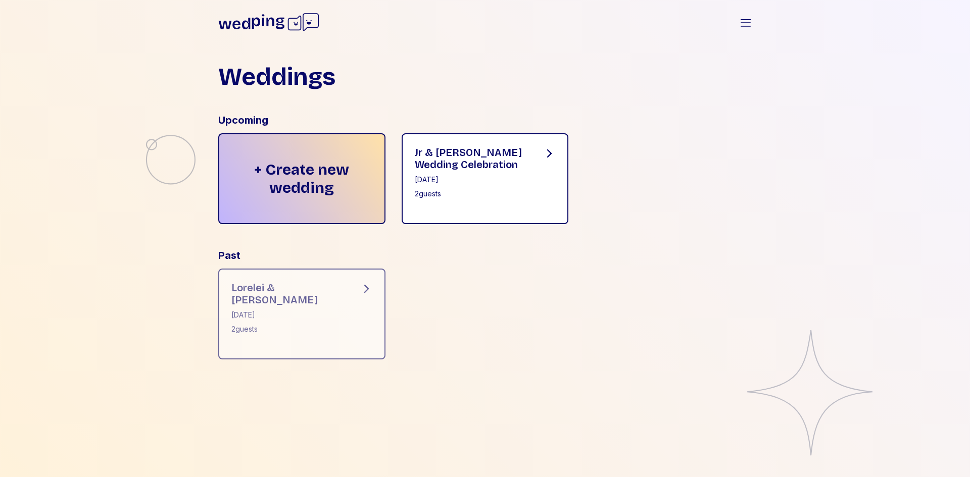
click at [491, 178] on div "[DATE]" at bounding box center [471, 180] width 113 height 10
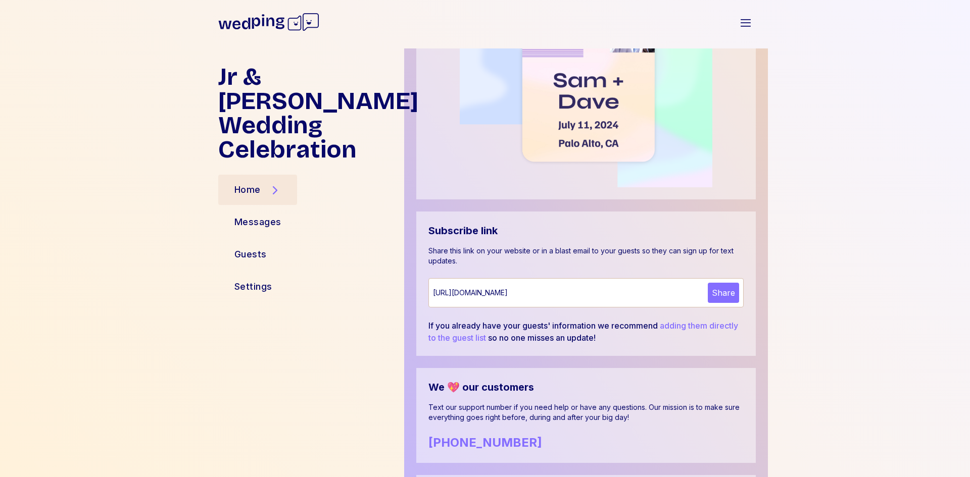
scroll to position [556, 0]
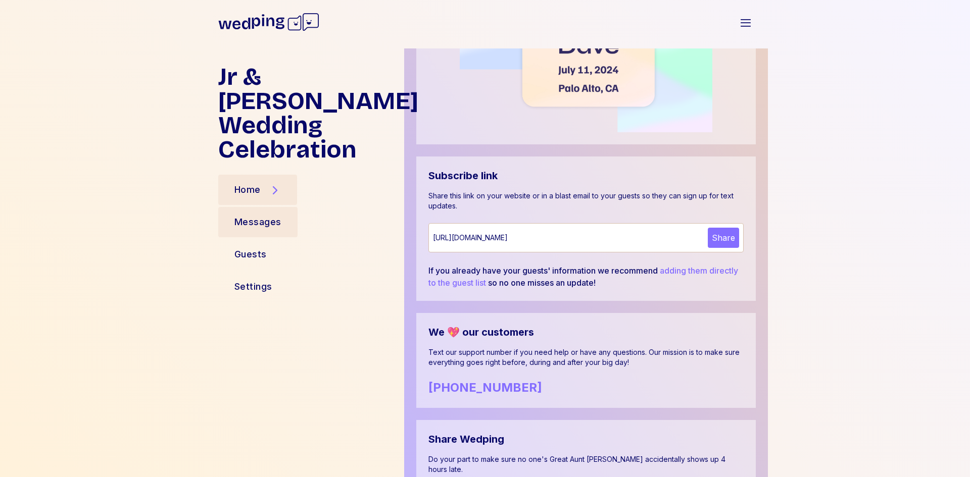
click at [255, 215] on div "Messages" at bounding box center [257, 222] width 47 height 14
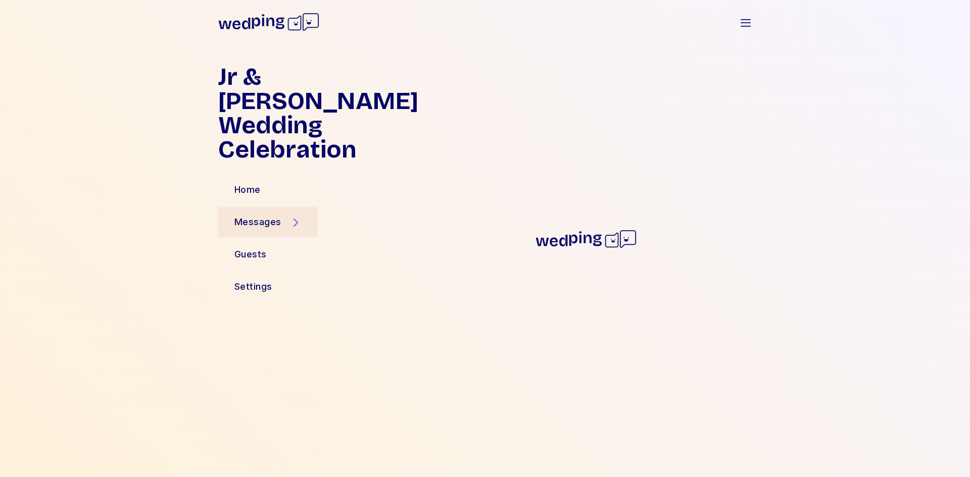
scroll to position [0, 0]
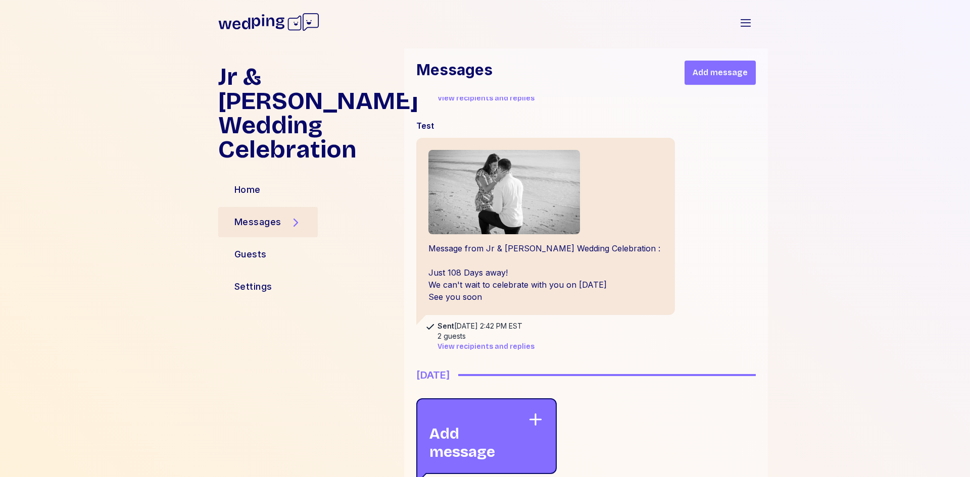
scroll to position [308, 0]
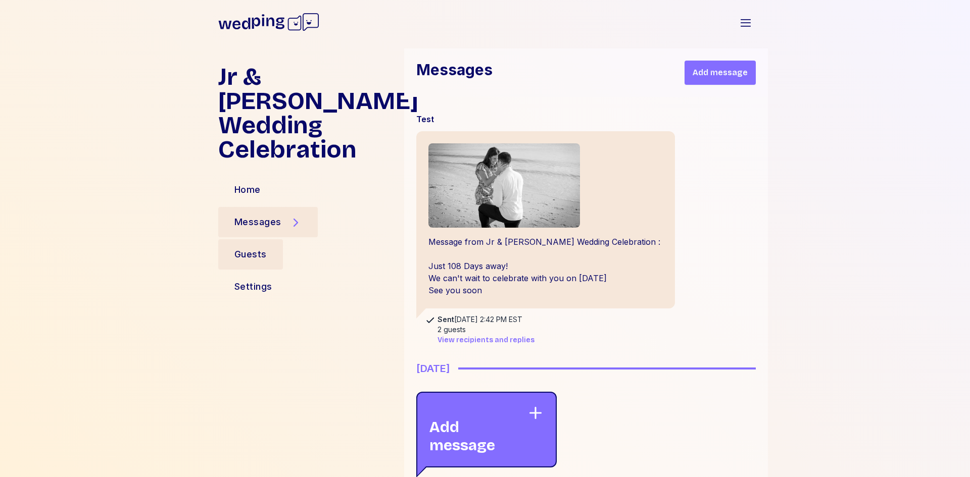
click at [240, 247] on div "Guests" at bounding box center [250, 254] width 32 height 14
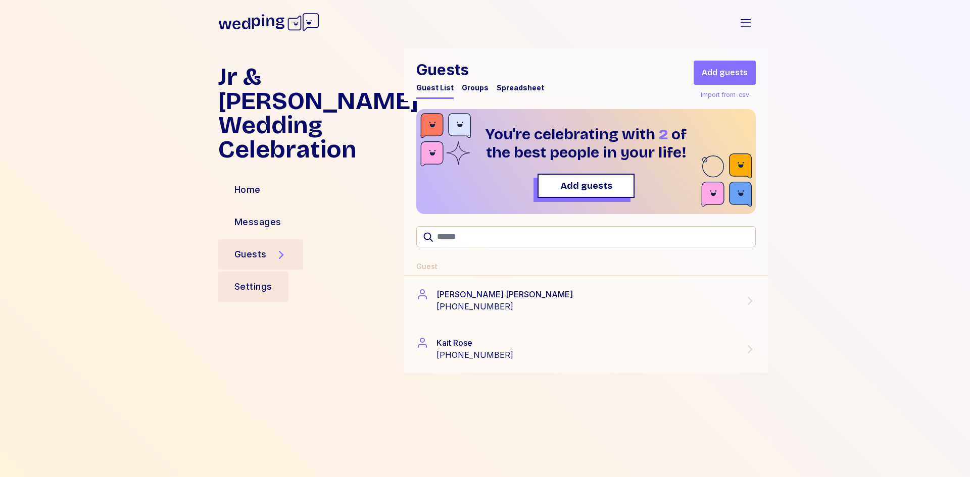
click at [244, 280] on div "Settings" at bounding box center [253, 287] width 38 height 14
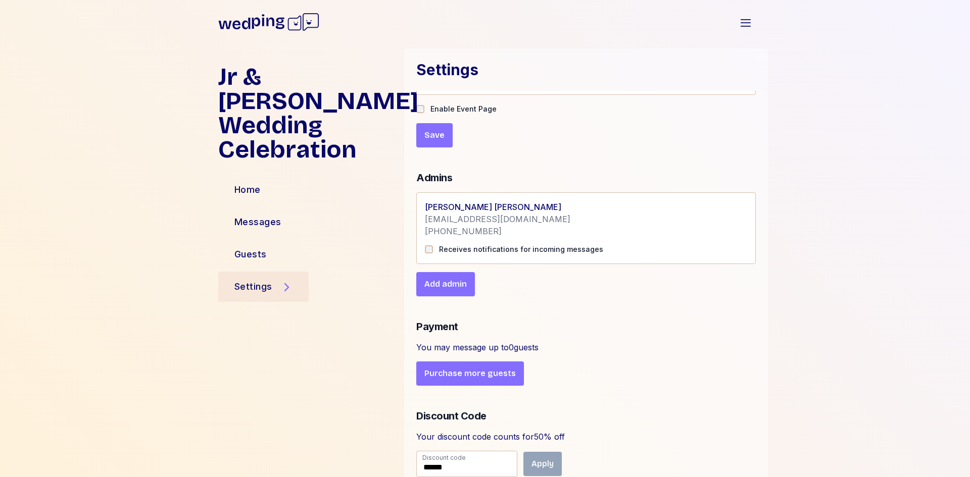
scroll to position [152, 0]
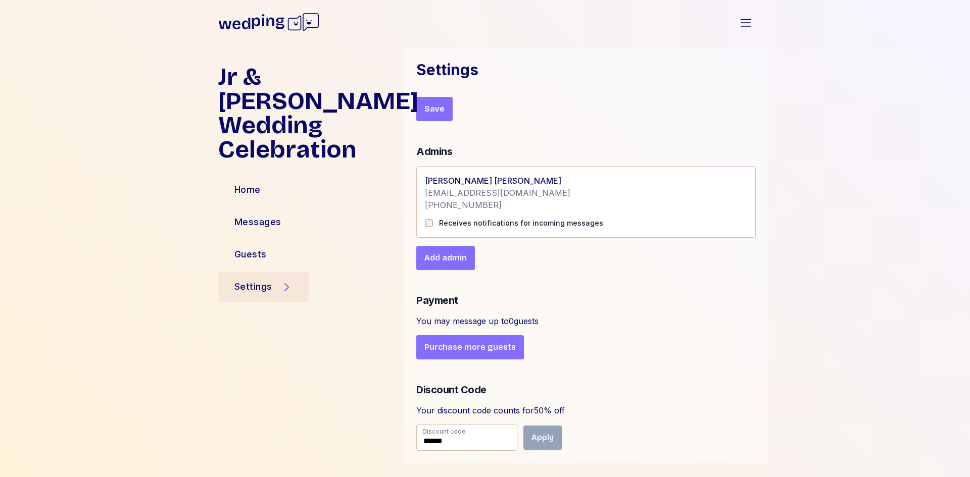
click at [471, 346] on span "Purchase more guests" at bounding box center [469, 347] width 91 height 12
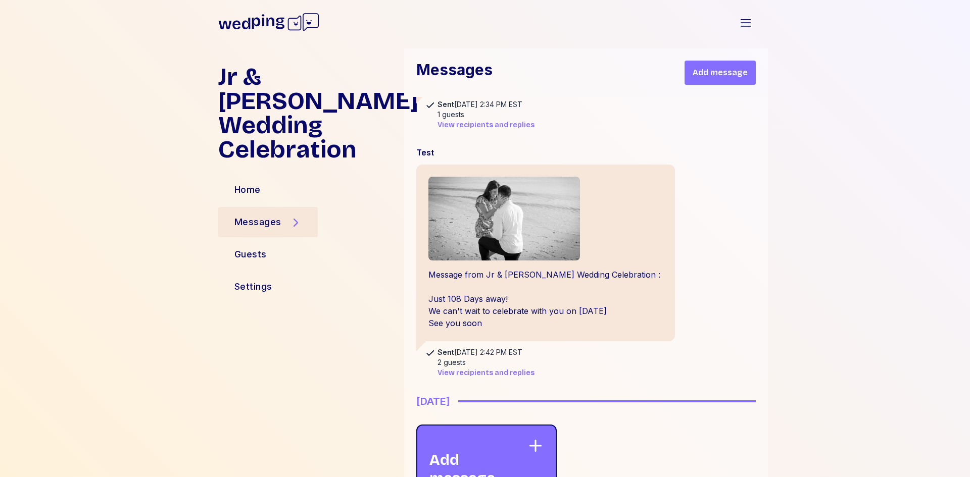
scroll to position [207, 0]
click at [744, 23] on icon "button" at bounding box center [745, 23] width 12 height 12
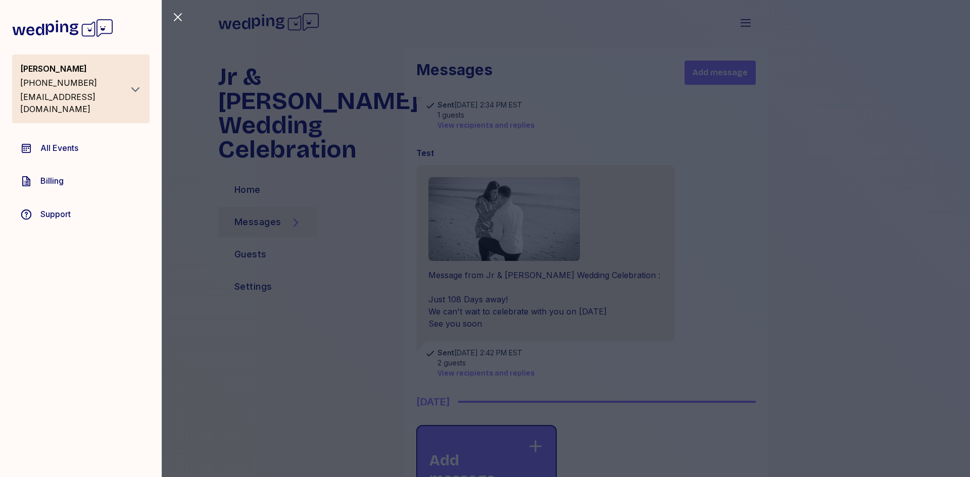
click at [683, 28] on div "Close sidebar [PERSON_NAME] [PHONE_NUMBER] [EMAIL_ADDRESS][DOMAIN_NAME] All Eve…" at bounding box center [485, 238] width 970 height 477
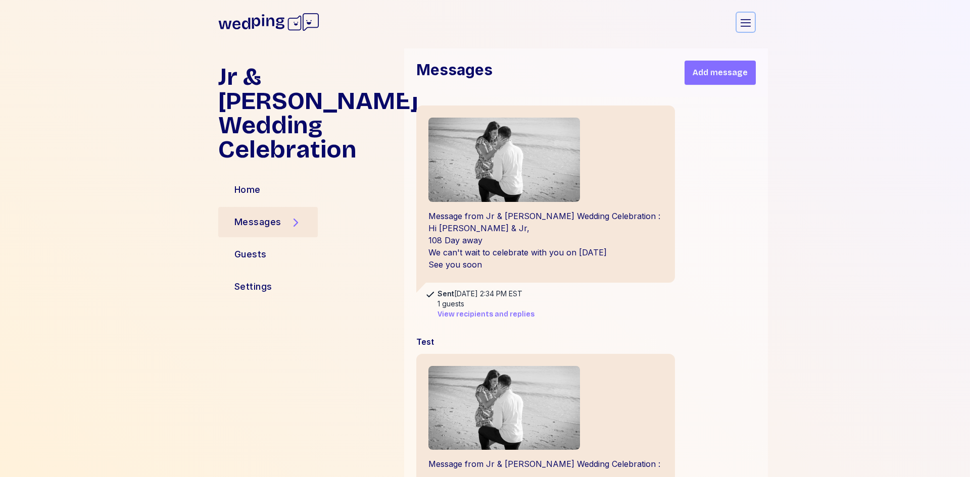
scroll to position [0, 0]
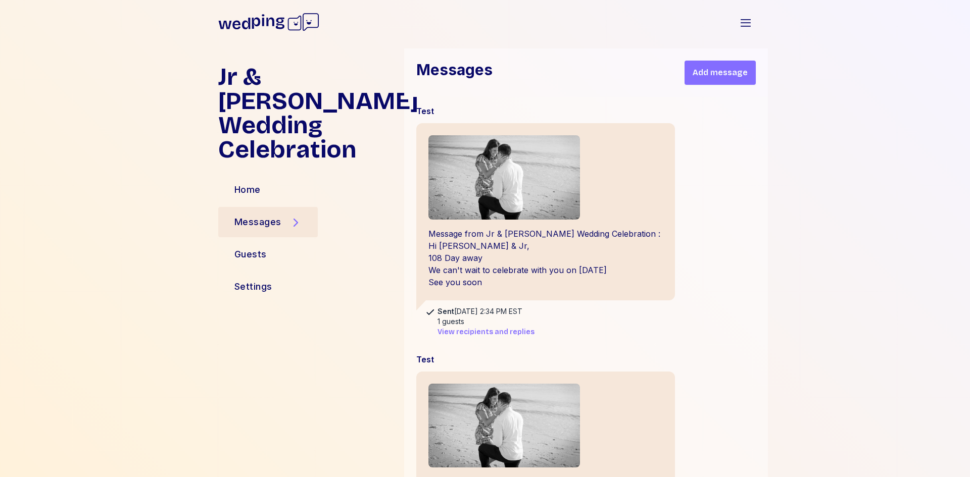
click at [726, 76] on span "Add message" at bounding box center [719, 73] width 55 height 12
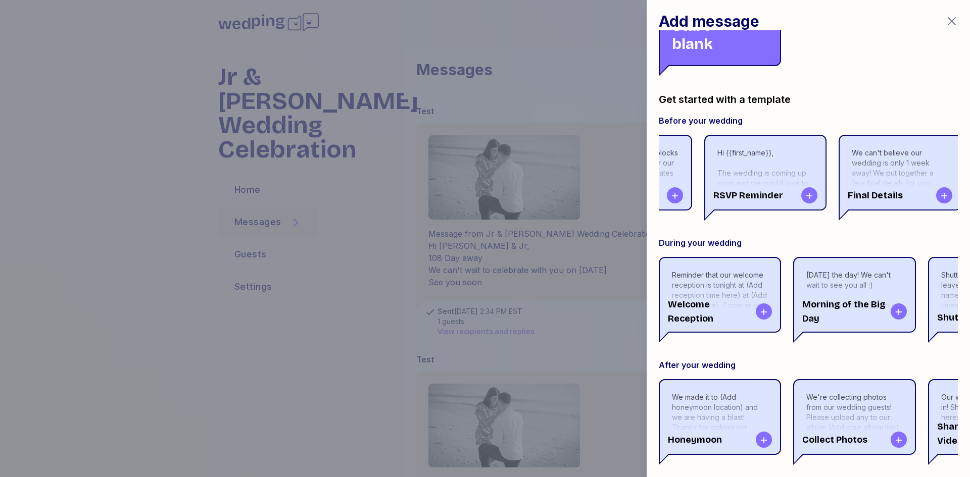
scroll to position [0, 233]
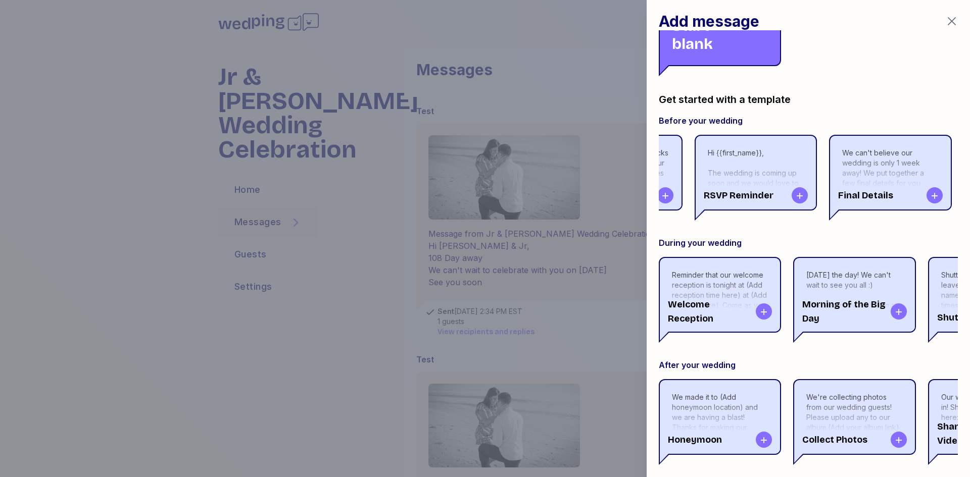
click at [853, 154] on div "We can't believe our wedding is only 1 week away! We put together a few final d…" at bounding box center [890, 193] width 96 height 91
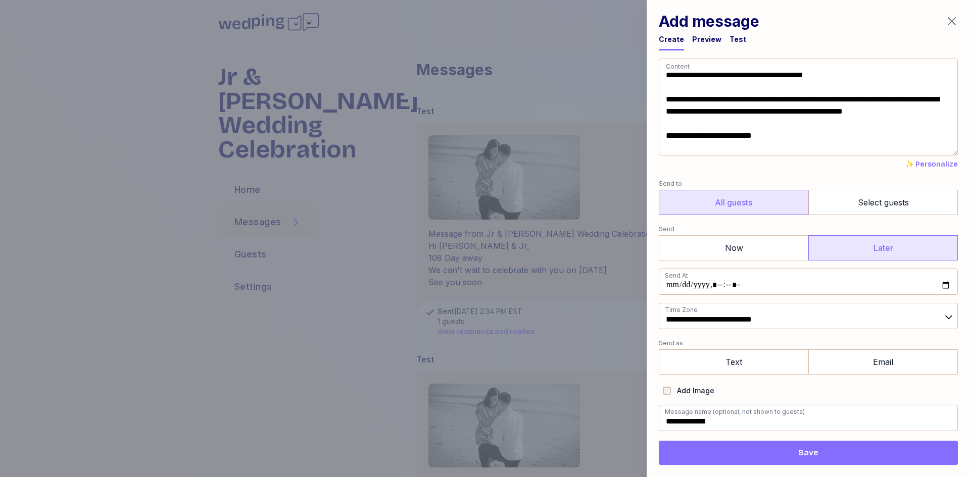
click at [948, 316] on icon at bounding box center [948, 317] width 10 height 10
type input "**********"
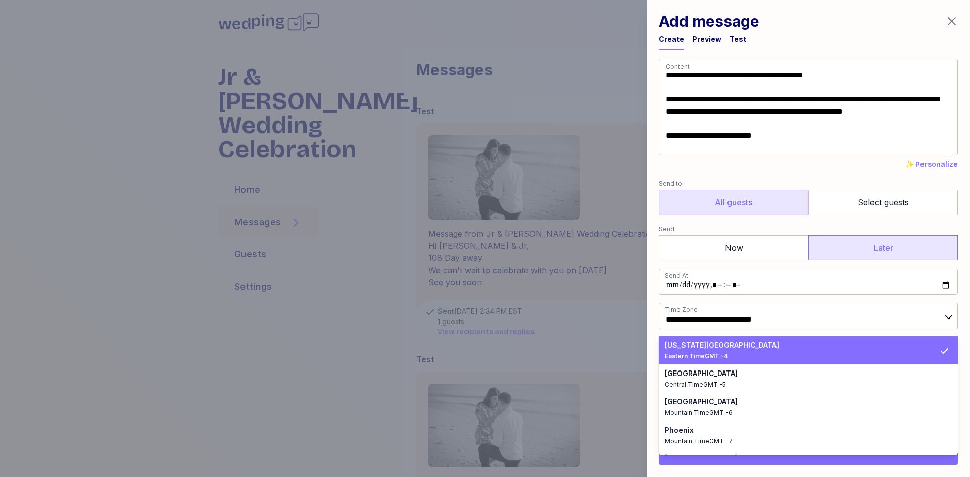
click at [917, 341] on div "[US_STATE][GEOGRAPHIC_DATA]" at bounding box center [802, 345] width 275 height 10
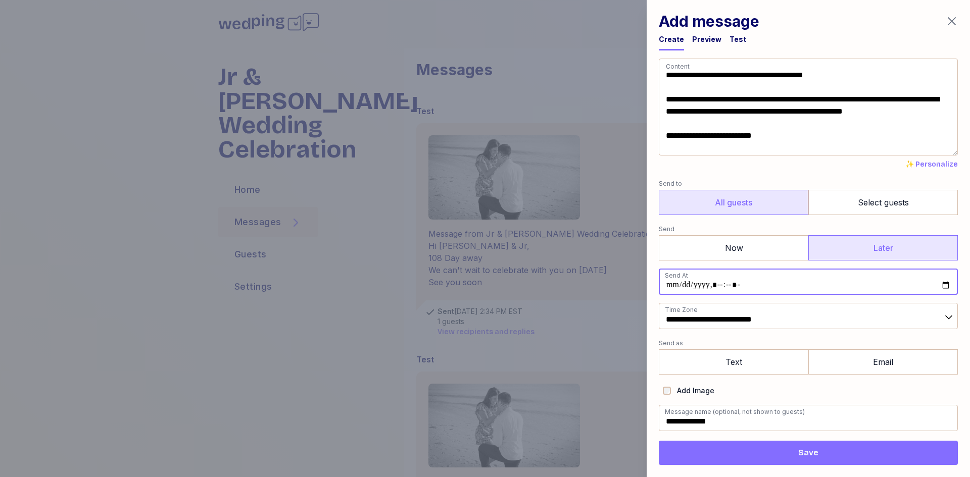
click at [788, 291] on input "datetime-local" at bounding box center [808, 282] width 299 height 26
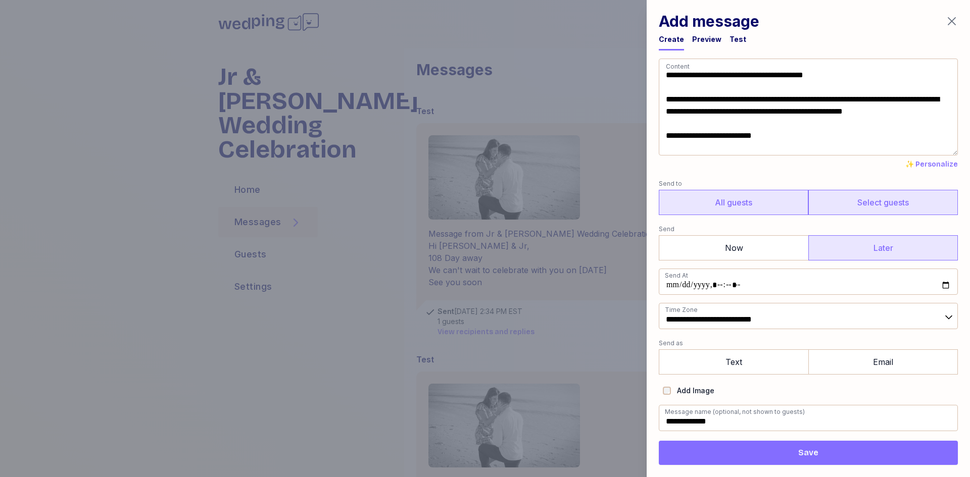
type input "**********"
click at [884, 206] on label "Select guests" at bounding box center [882, 202] width 149 height 25
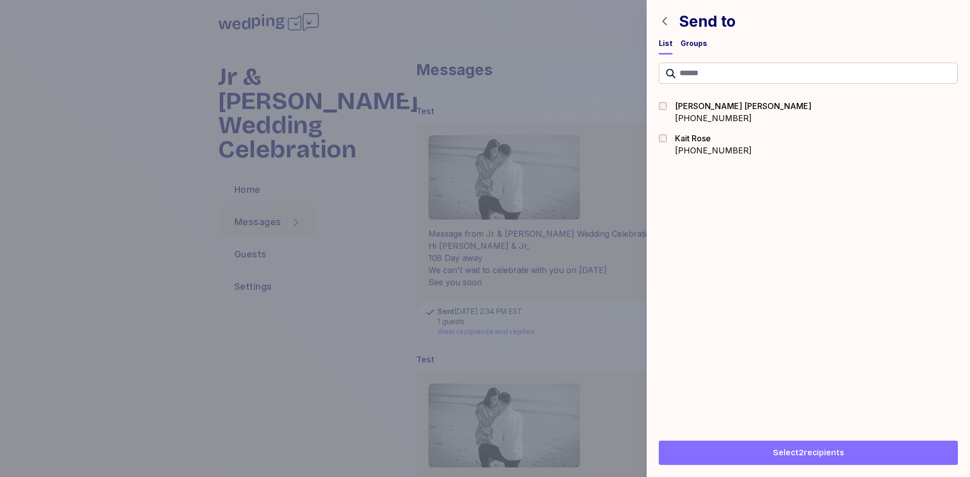
click at [664, 19] on icon "button" at bounding box center [664, 21] width 5 height 8
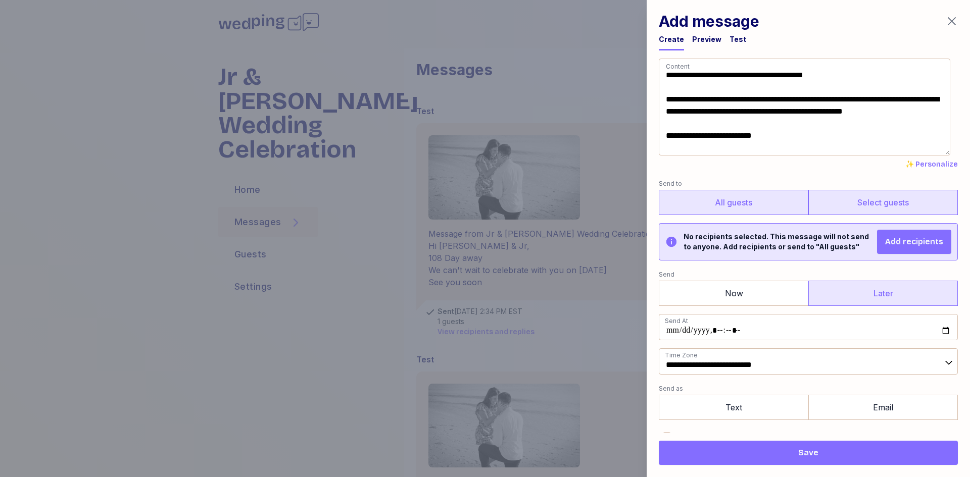
click at [762, 211] on label "All guests" at bounding box center [733, 202] width 149 height 25
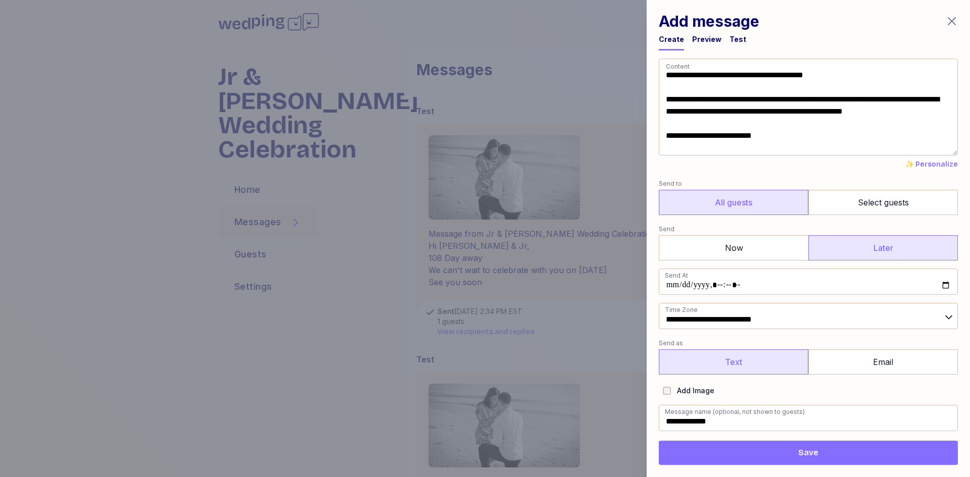
click at [745, 366] on label "Text" at bounding box center [733, 361] width 149 height 25
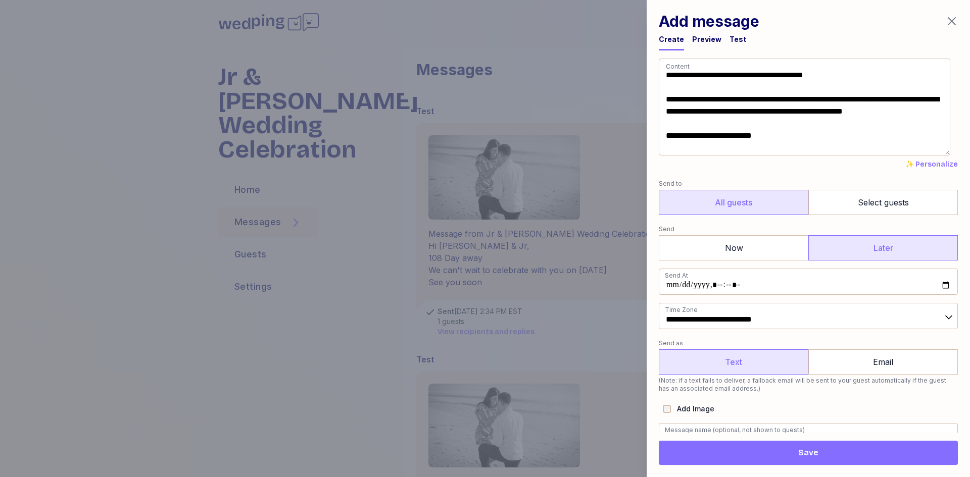
scroll to position [17, 0]
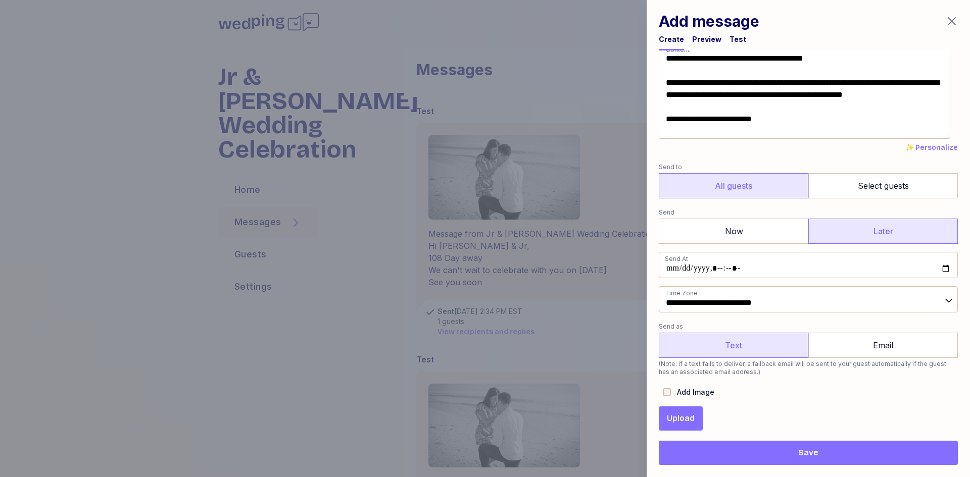
click at [682, 421] on span "Upload" at bounding box center [681, 419] width 28 height 12
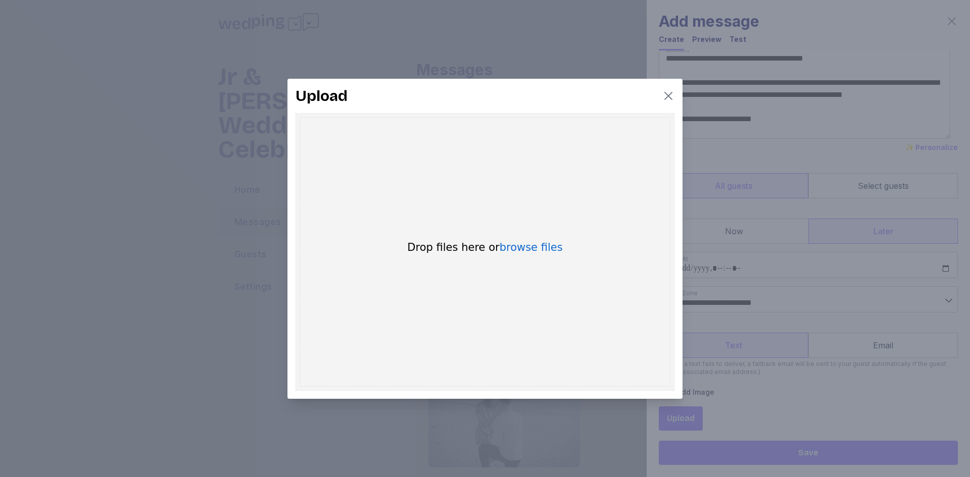
click at [666, 94] on icon "button" at bounding box center [668, 96] width 12 height 12
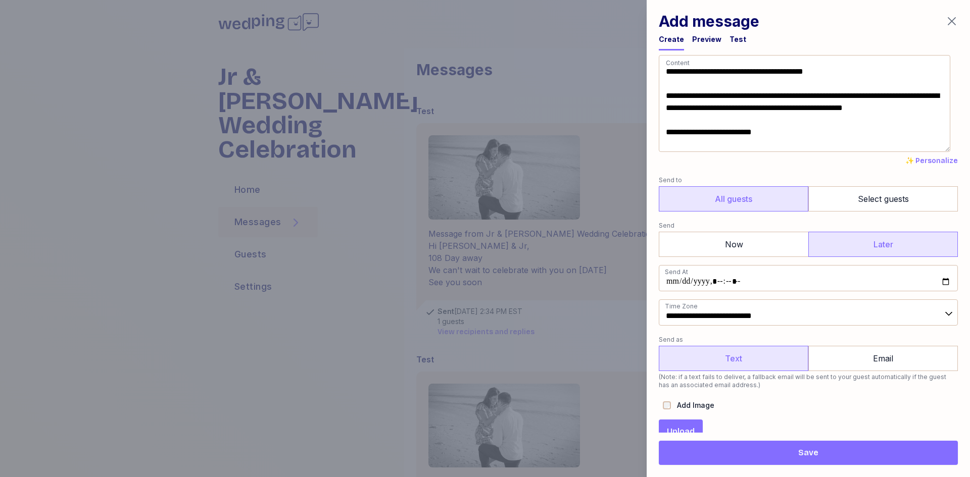
scroll to position [0, 0]
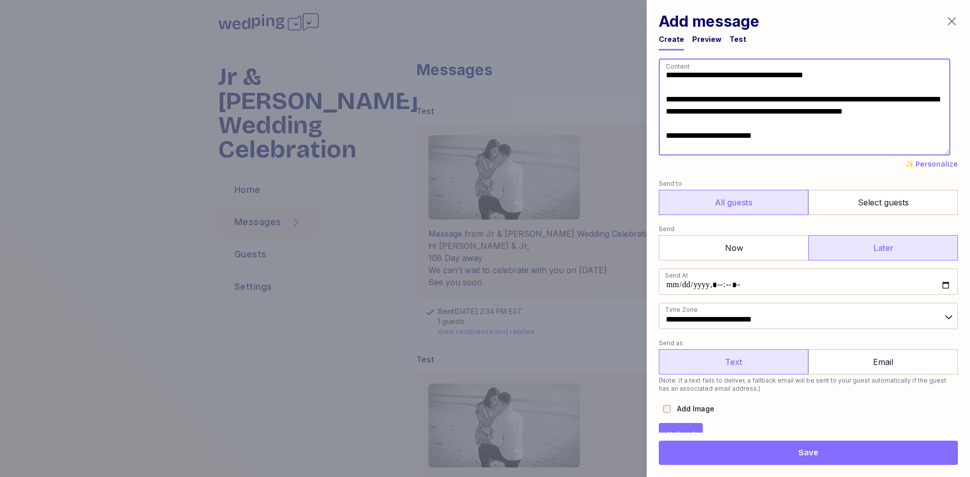
click at [765, 147] on textarea "**********" at bounding box center [804, 107] width 291 height 97
click at [782, 158] on div "**********" at bounding box center [808, 114] width 299 height 111
click at [929, 165] on span "✨ Personalize" at bounding box center [931, 165] width 53 height 10
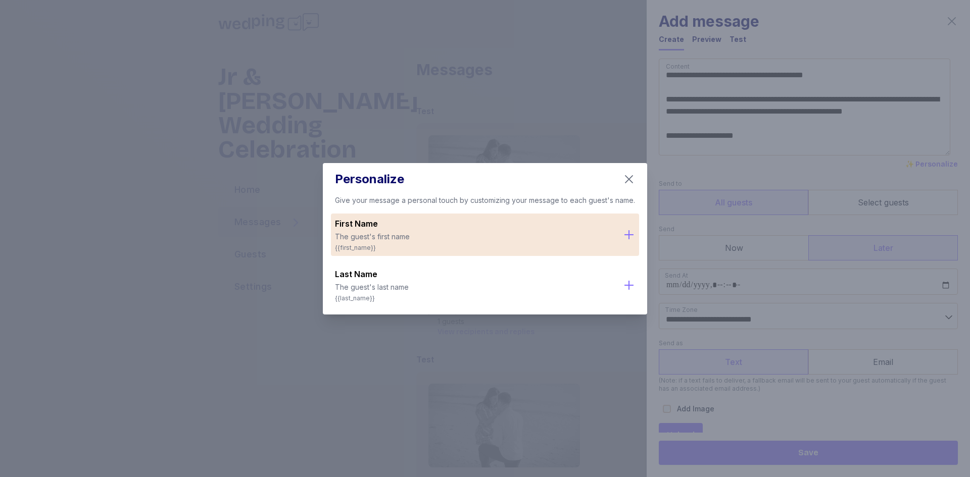
click at [343, 247] on span "{{first_name}}" at bounding box center [475, 248] width 280 height 8
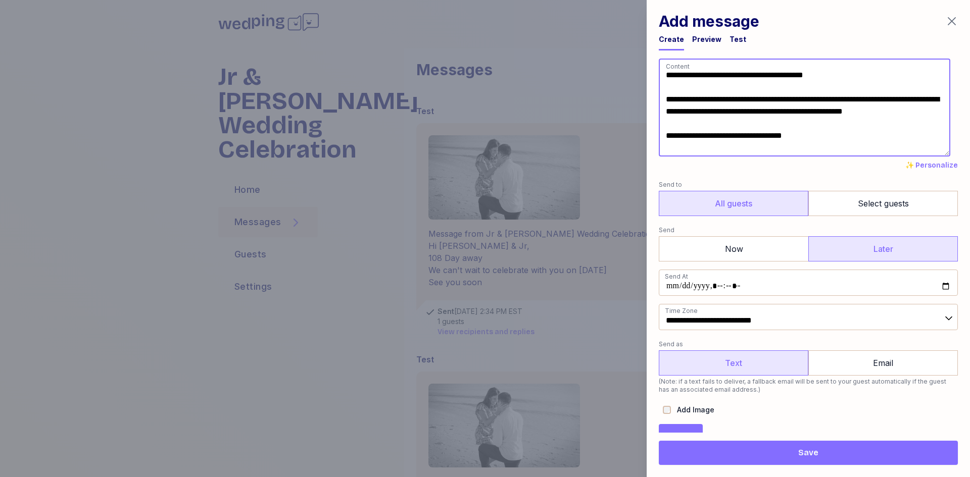
click at [793, 149] on textarea "**********" at bounding box center [804, 108] width 291 height 98
click at [786, 150] on textarea "**********" at bounding box center [804, 108] width 291 height 98
click at [796, 142] on textarea "**********" at bounding box center [804, 107] width 291 height 97
click at [782, 148] on textarea "**********" at bounding box center [804, 107] width 291 height 97
click at [927, 164] on span "✨ Personalize" at bounding box center [931, 165] width 53 height 10
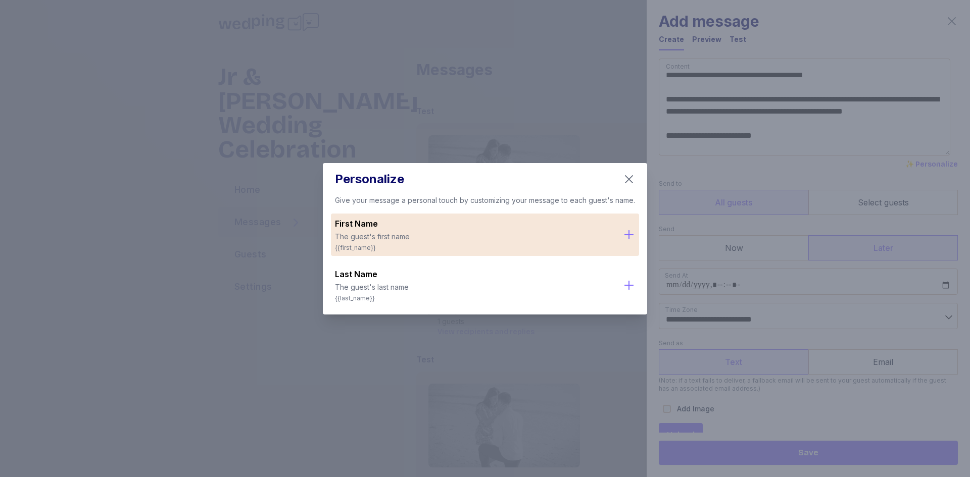
click at [361, 244] on span "{{first_name}}" at bounding box center [475, 248] width 280 height 8
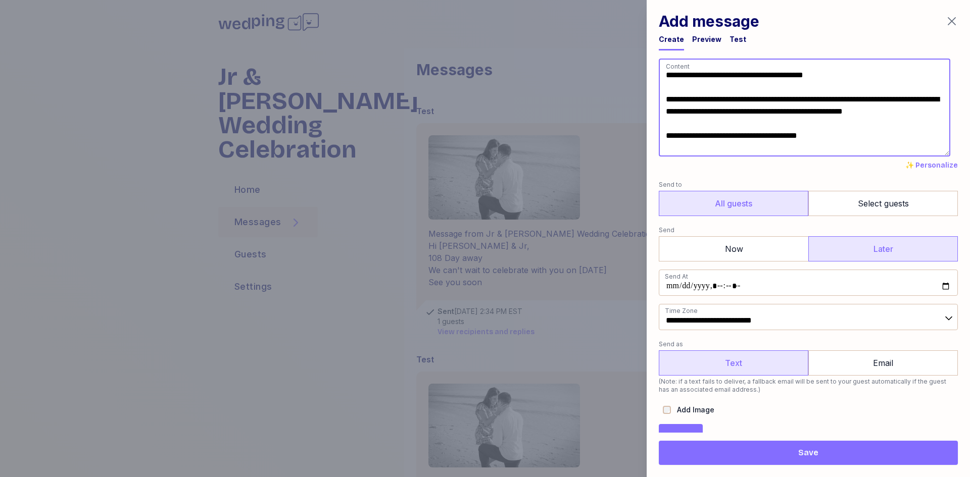
scroll to position [1, 0]
drag, startPoint x: 825, startPoint y: 146, endPoint x: 721, endPoint y: 151, distance: 104.7
click at [721, 151] on textarea "**********" at bounding box center [804, 108] width 291 height 98
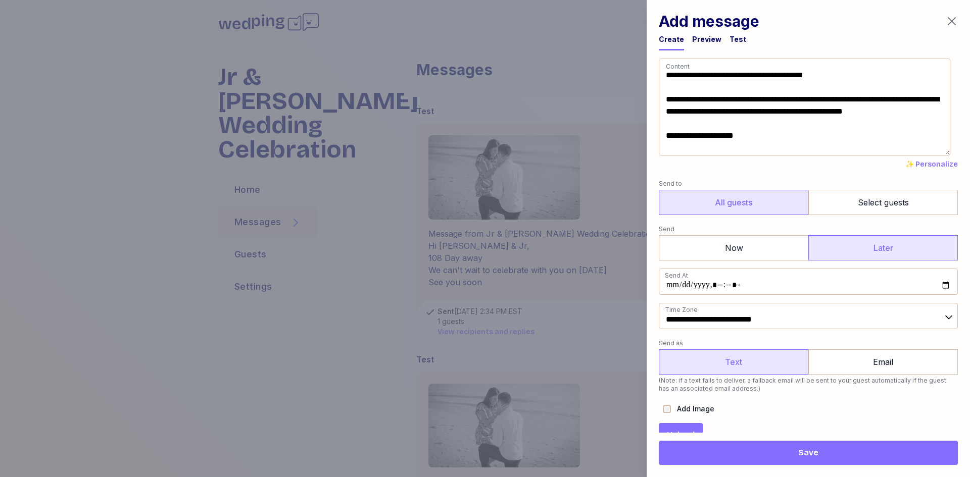
click at [913, 164] on span "✨ Personalize" at bounding box center [931, 165] width 53 height 10
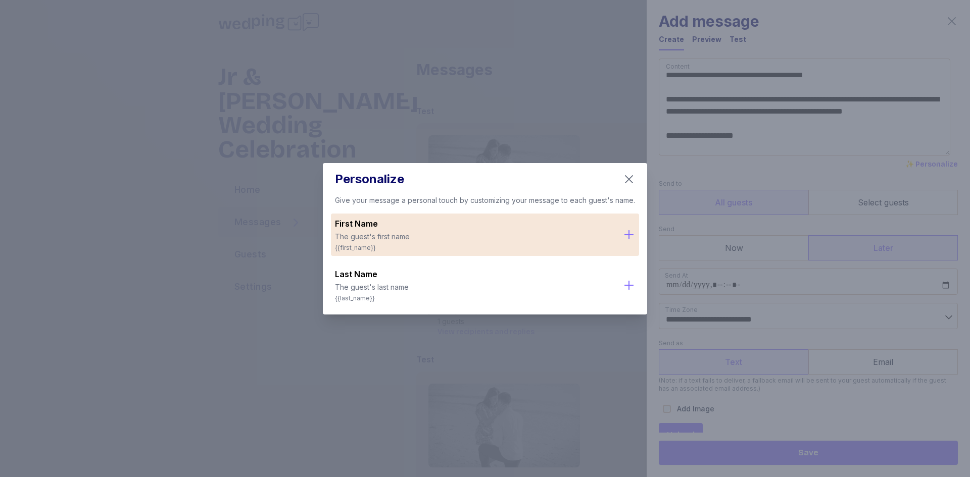
click at [387, 239] on span "The guest's first name" at bounding box center [475, 237] width 280 height 10
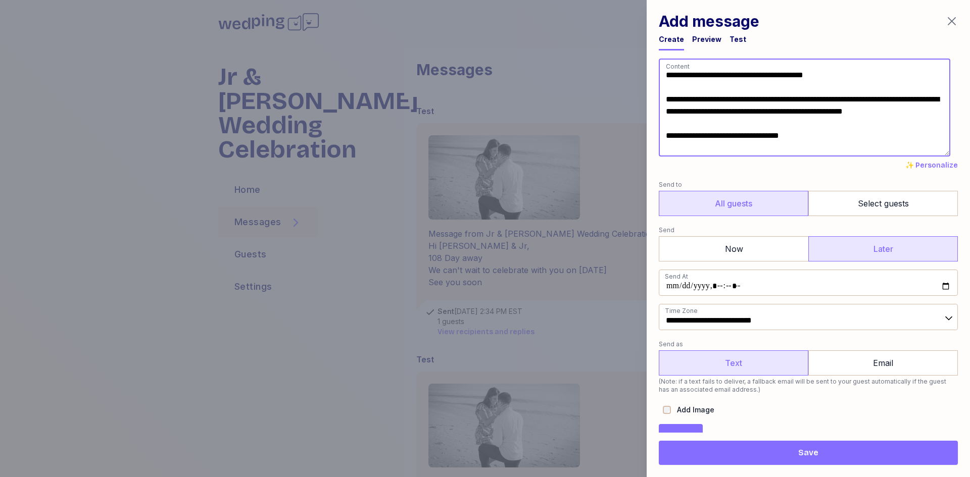
click at [825, 143] on textarea "**********" at bounding box center [804, 108] width 291 height 98
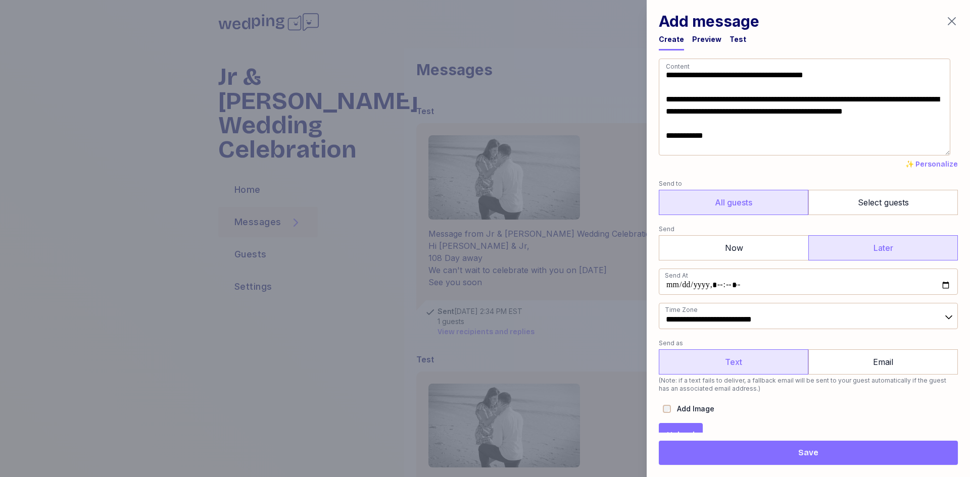
click at [935, 163] on span "✨ Personalize" at bounding box center [931, 165] width 53 height 10
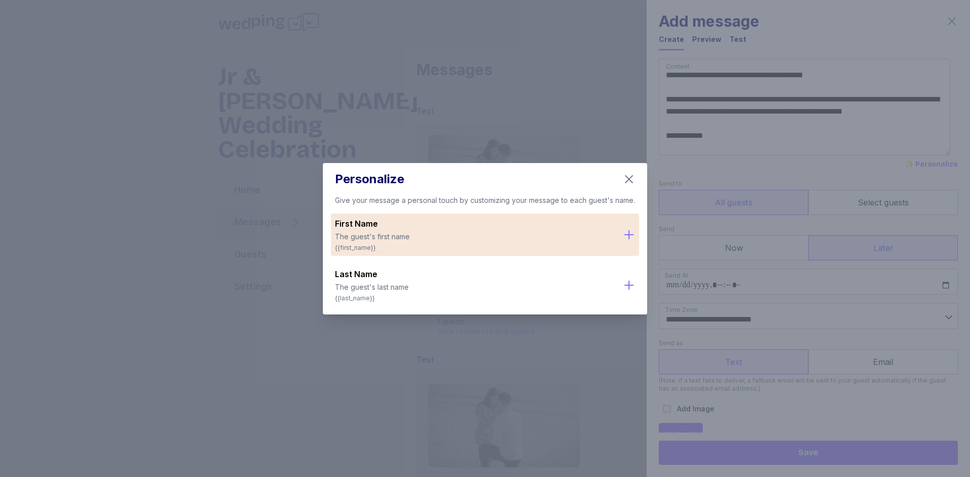
click at [465, 248] on span "{{first_name}}" at bounding box center [475, 248] width 280 height 8
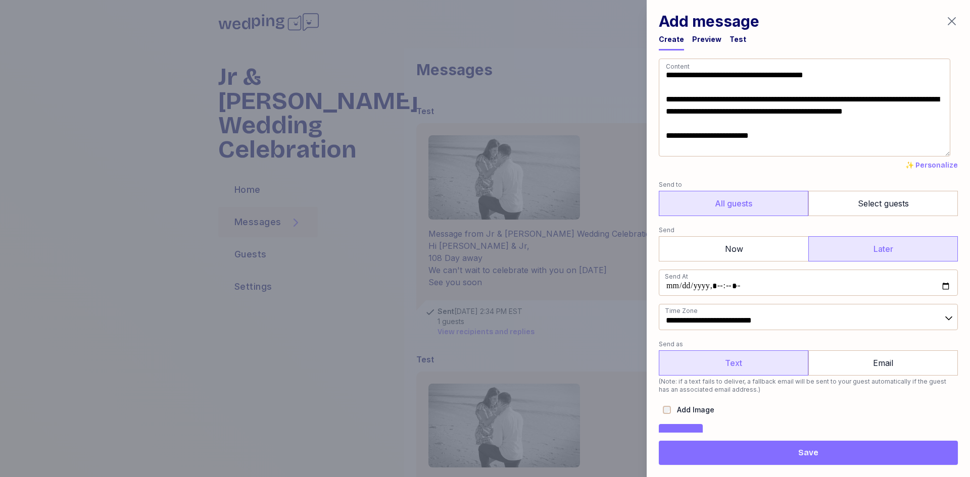
click at [925, 167] on span "✨ Personalize" at bounding box center [931, 166] width 53 height 10
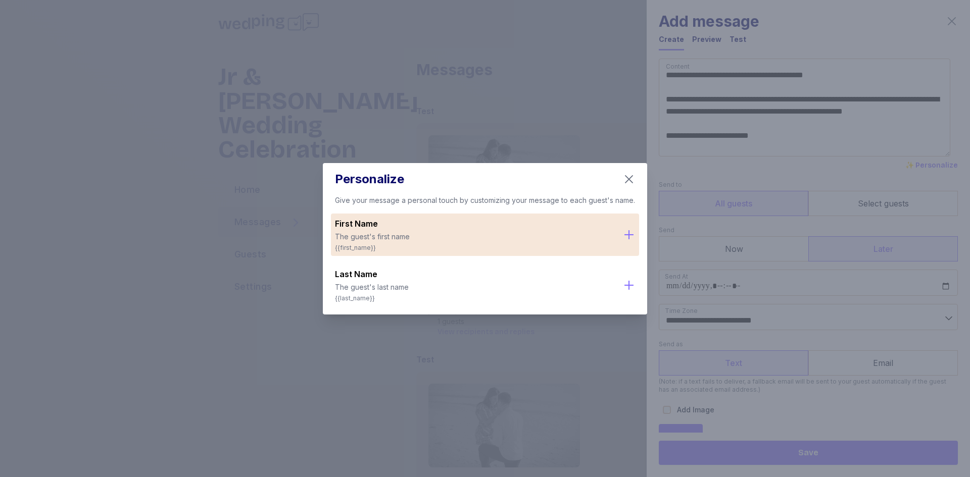
click at [356, 245] on span "{{first_name}}" at bounding box center [475, 248] width 280 height 8
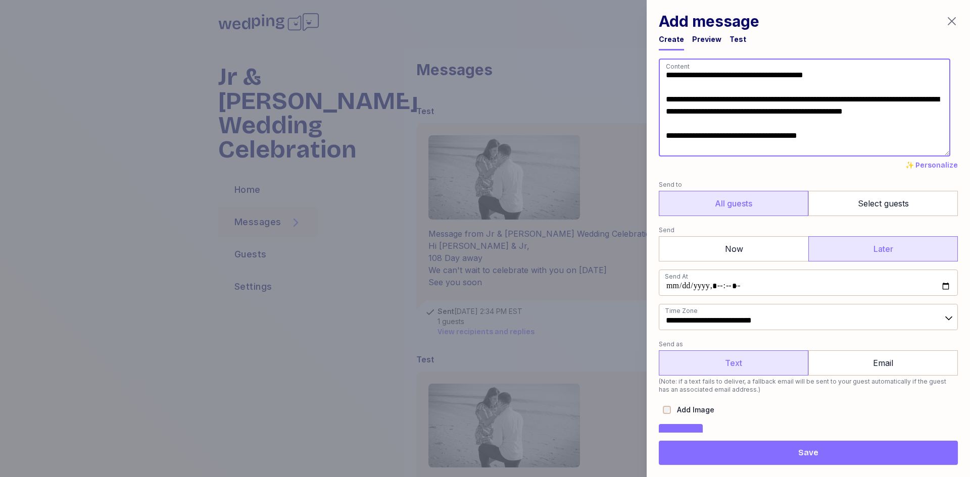
click at [836, 146] on textarea "**********" at bounding box center [804, 108] width 291 height 98
type textarea "**********"
click at [737, 42] on div "Test" at bounding box center [737, 39] width 17 height 10
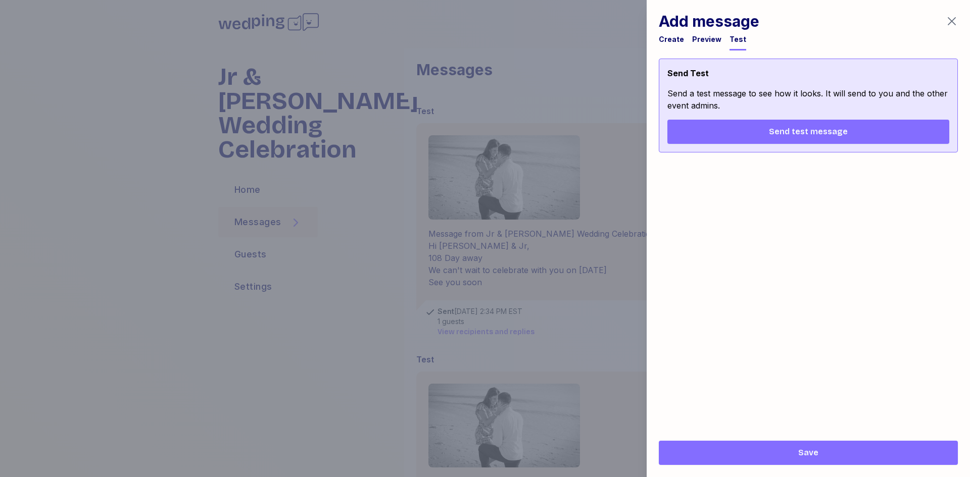
click at [828, 134] on span "Send test message" at bounding box center [808, 132] width 79 height 12
click at [707, 38] on div "Preview" at bounding box center [706, 39] width 29 height 10
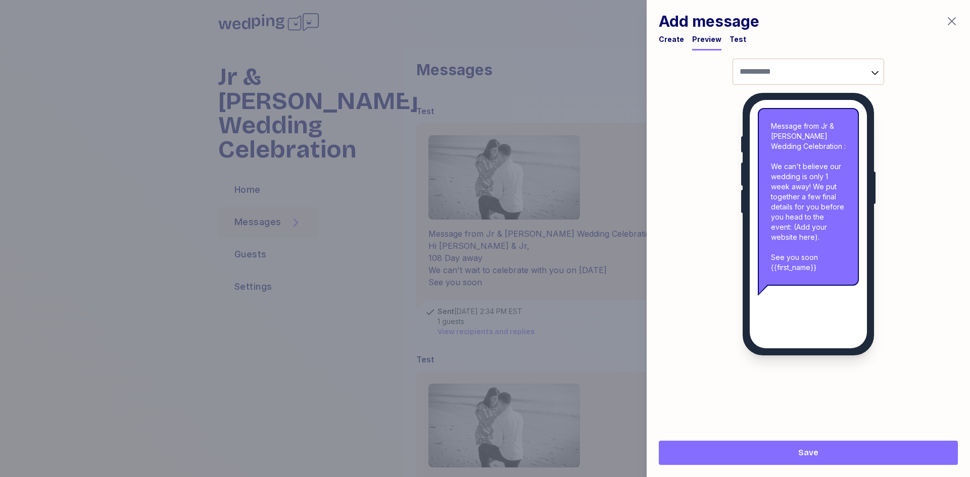
click at [671, 39] on div "Create" at bounding box center [671, 39] width 25 height 10
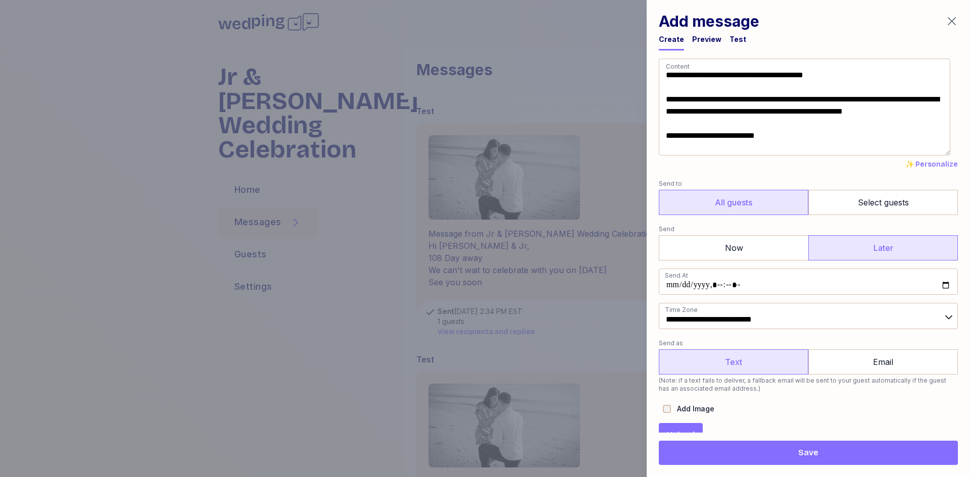
click at [785, 147] on textarea "**********" at bounding box center [804, 107] width 291 height 97
click at [760, 131] on textarea "**********" at bounding box center [804, 107] width 291 height 97
click at [714, 125] on textarea "**********" at bounding box center [804, 107] width 291 height 97
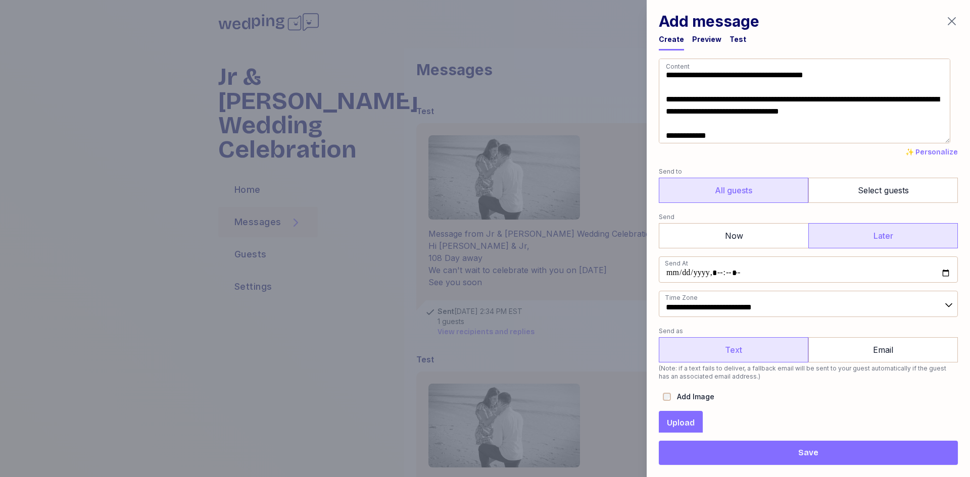
type textarea "**********"
